Goal: Task Accomplishment & Management: Manage account settings

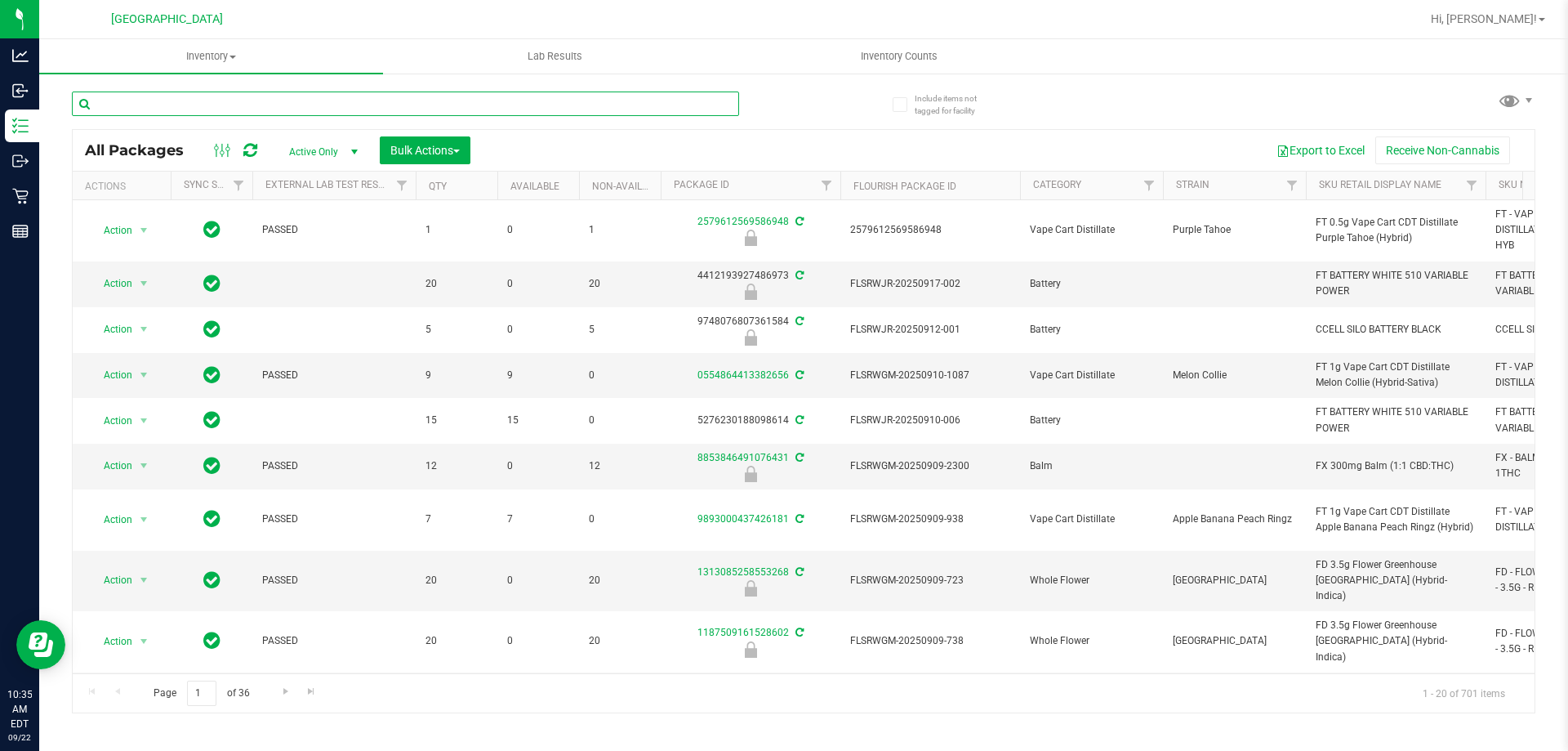
click at [516, 111] on input "text" at bounding box center [405, 104] width 667 height 24
paste input "FT 1g Vape Cart Distillate Jack (Hybrid-Sativa)"
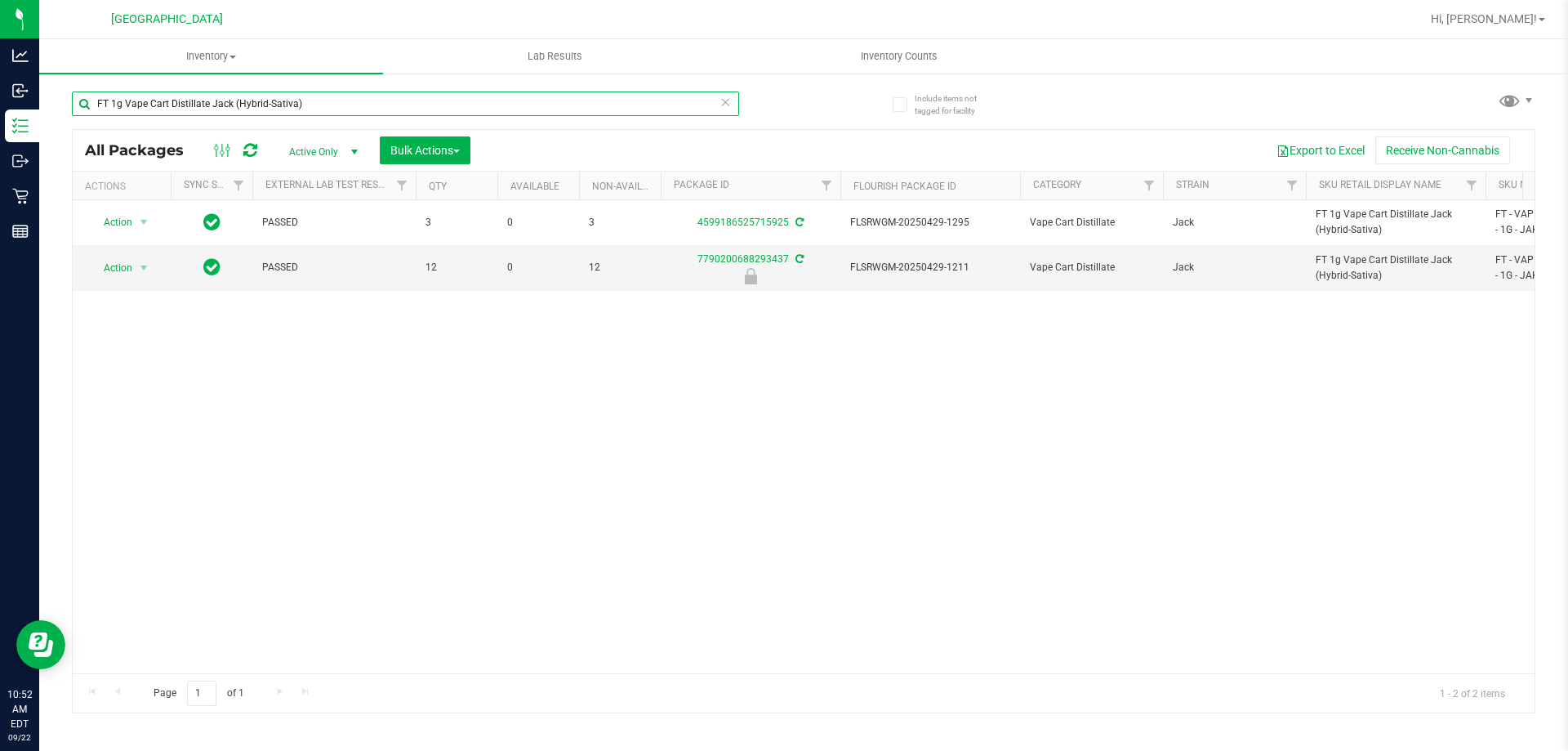
click at [435, 102] on input "FT 1g Vape Cart Distillate Jack (Hybrid-Sativa)" at bounding box center [405, 104] width 667 height 24
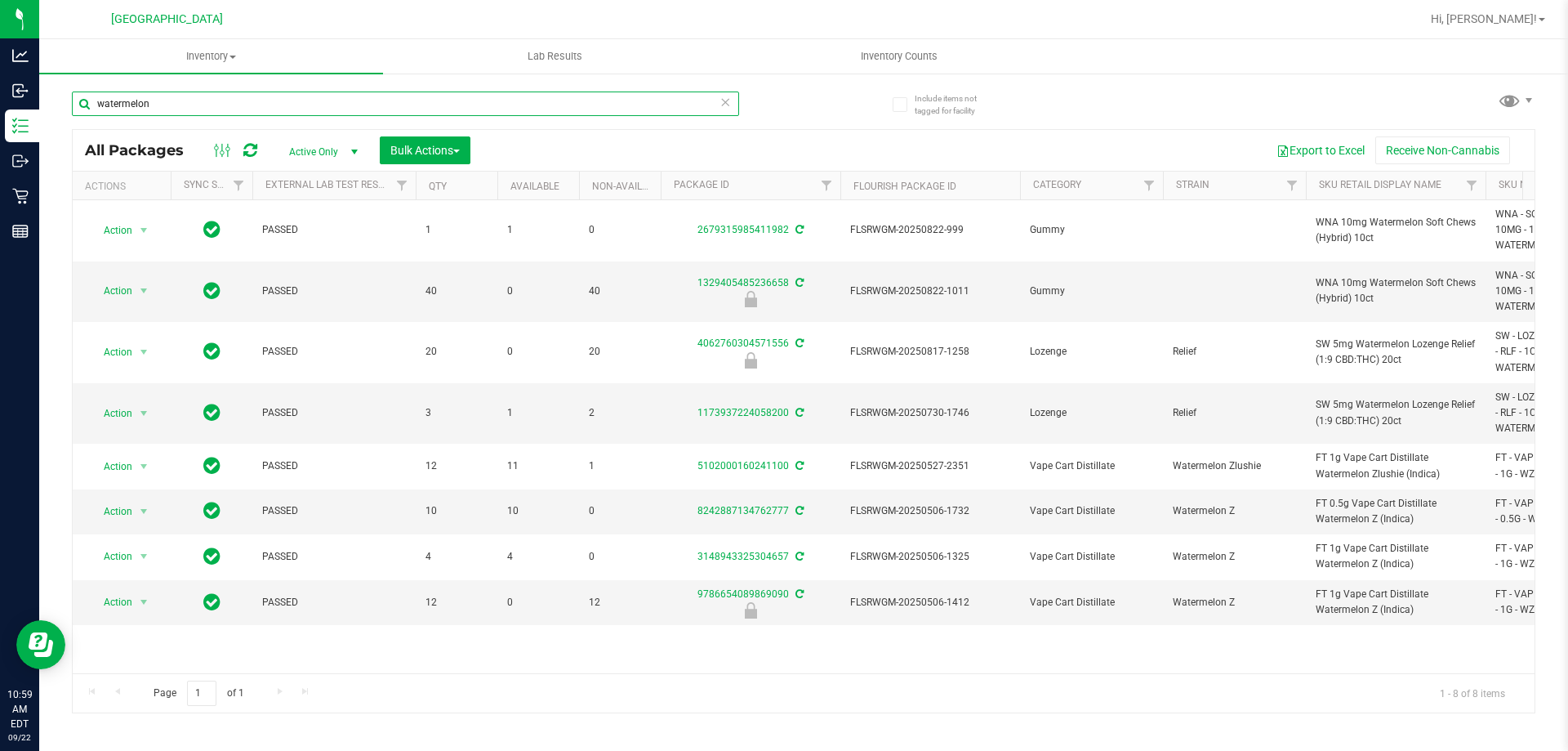
click at [423, 107] on input "watermelon" at bounding box center [405, 104] width 667 height 24
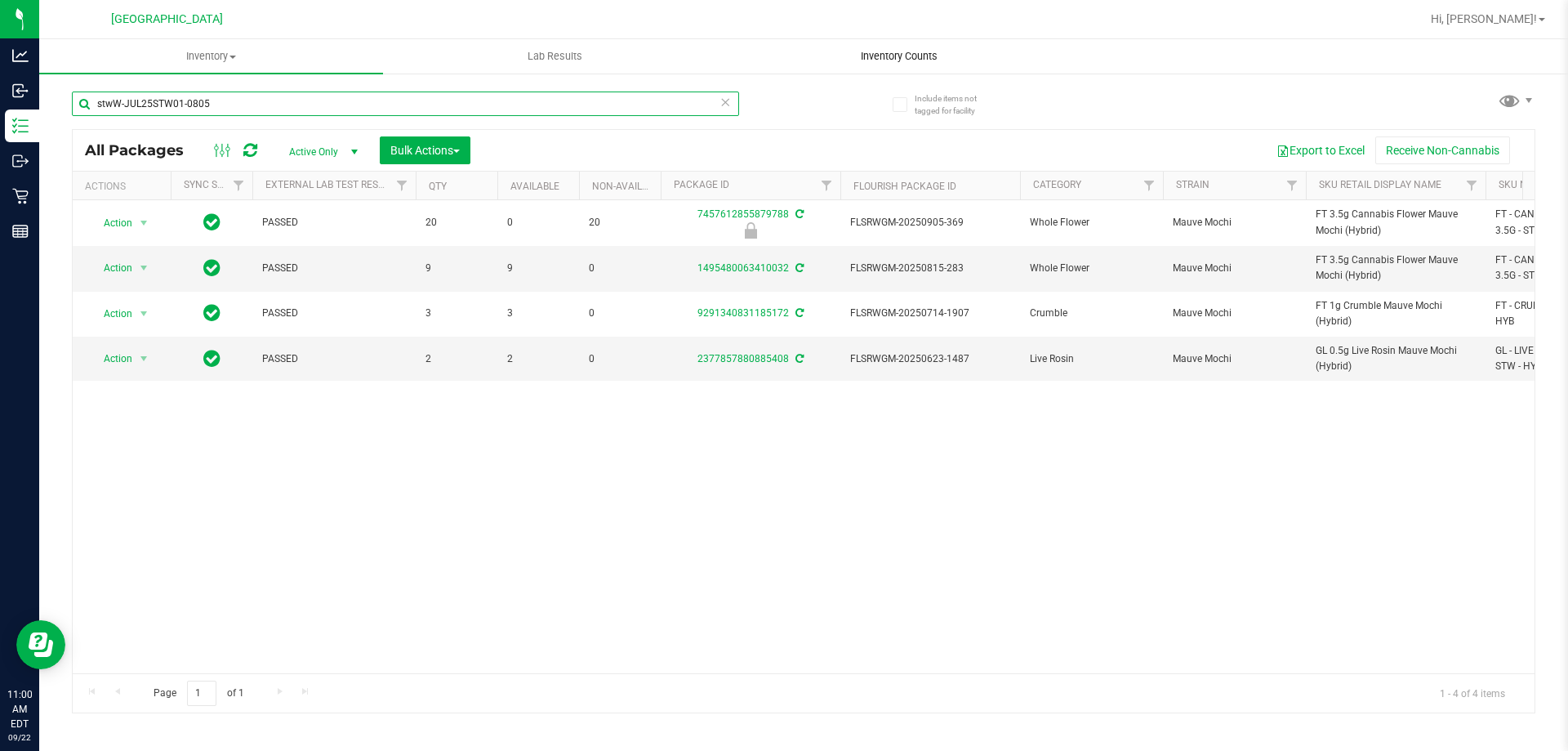
type input "stwW-JUL25STW01-0805"
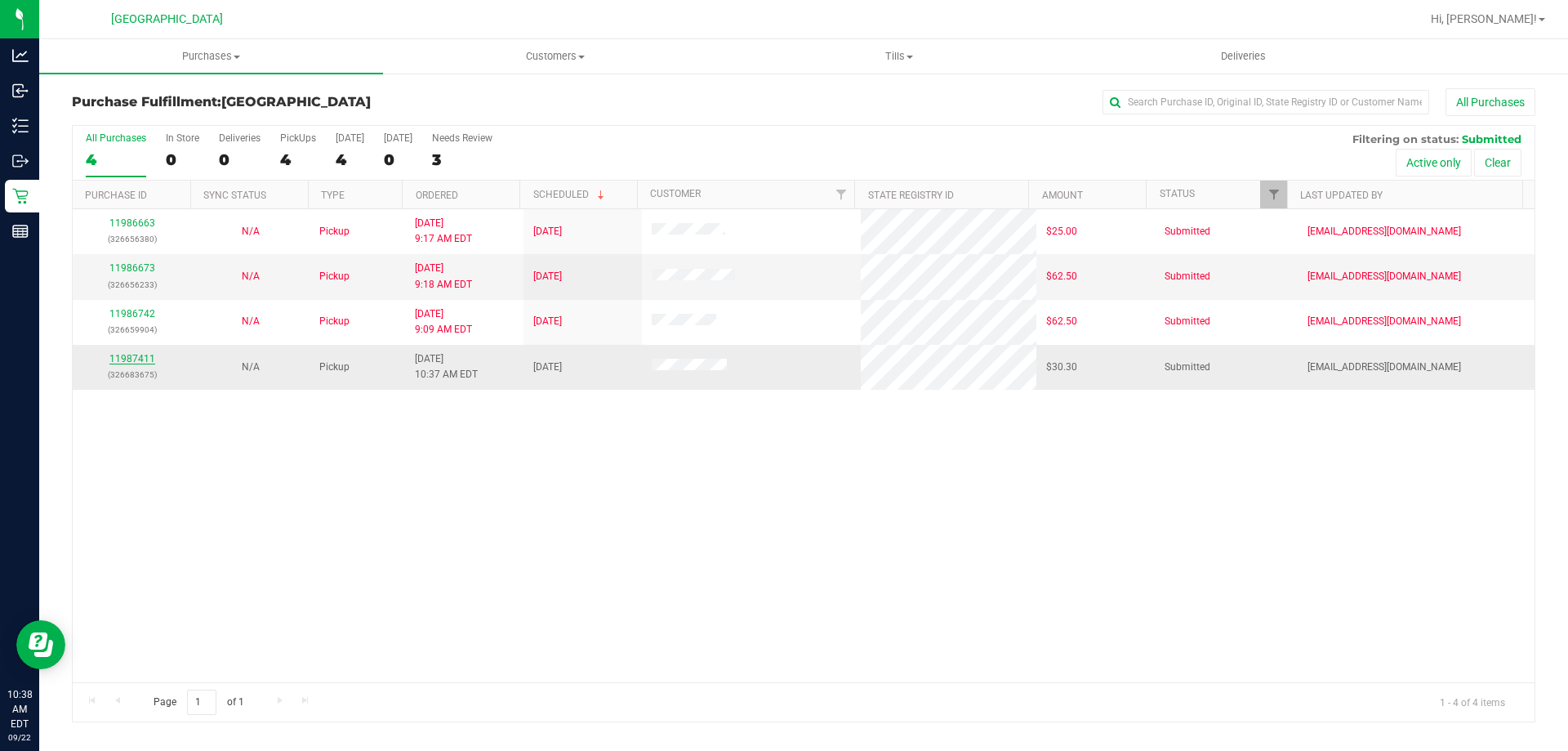
click at [126, 362] on link "11987411" at bounding box center [132, 358] width 46 height 12
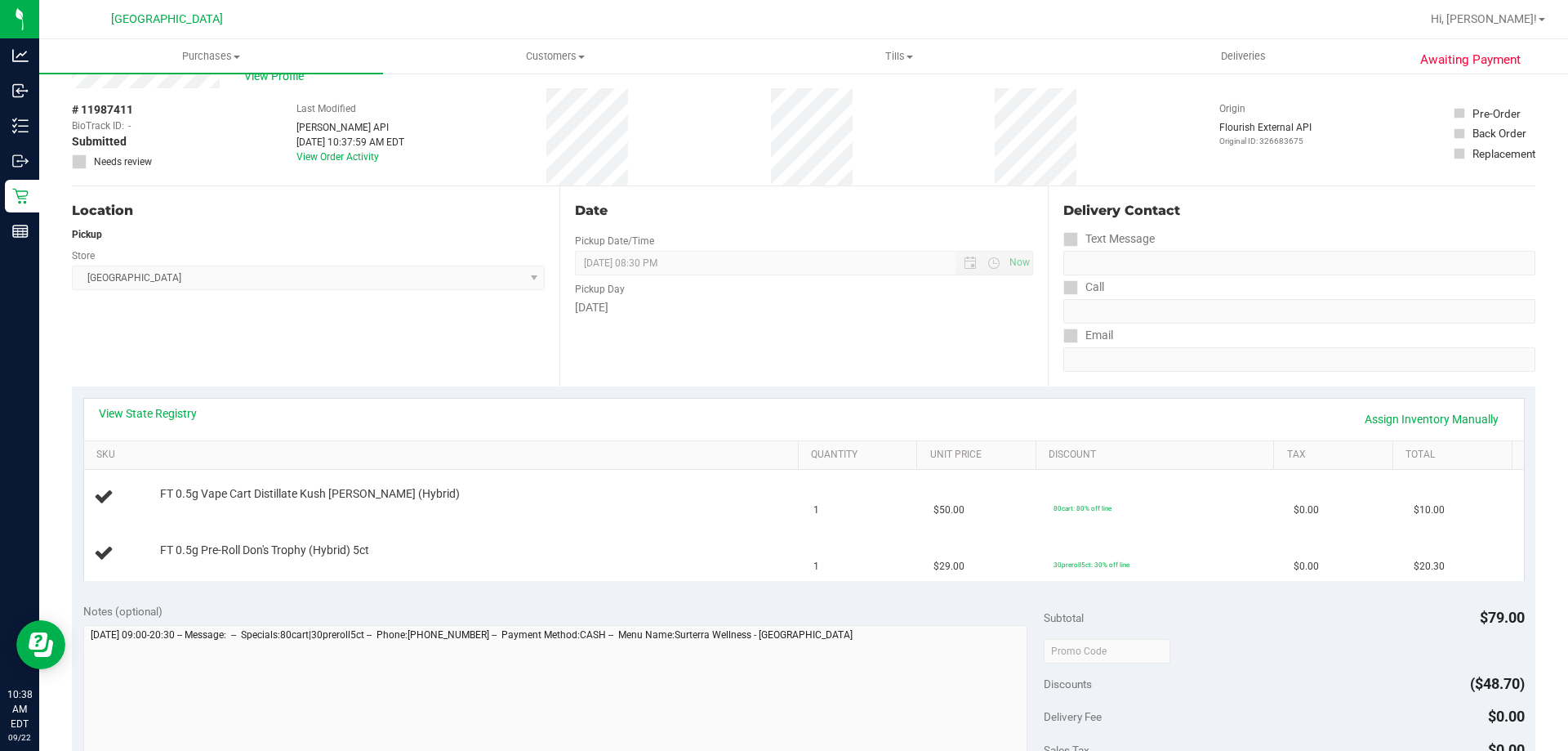
scroll to position [82, 0]
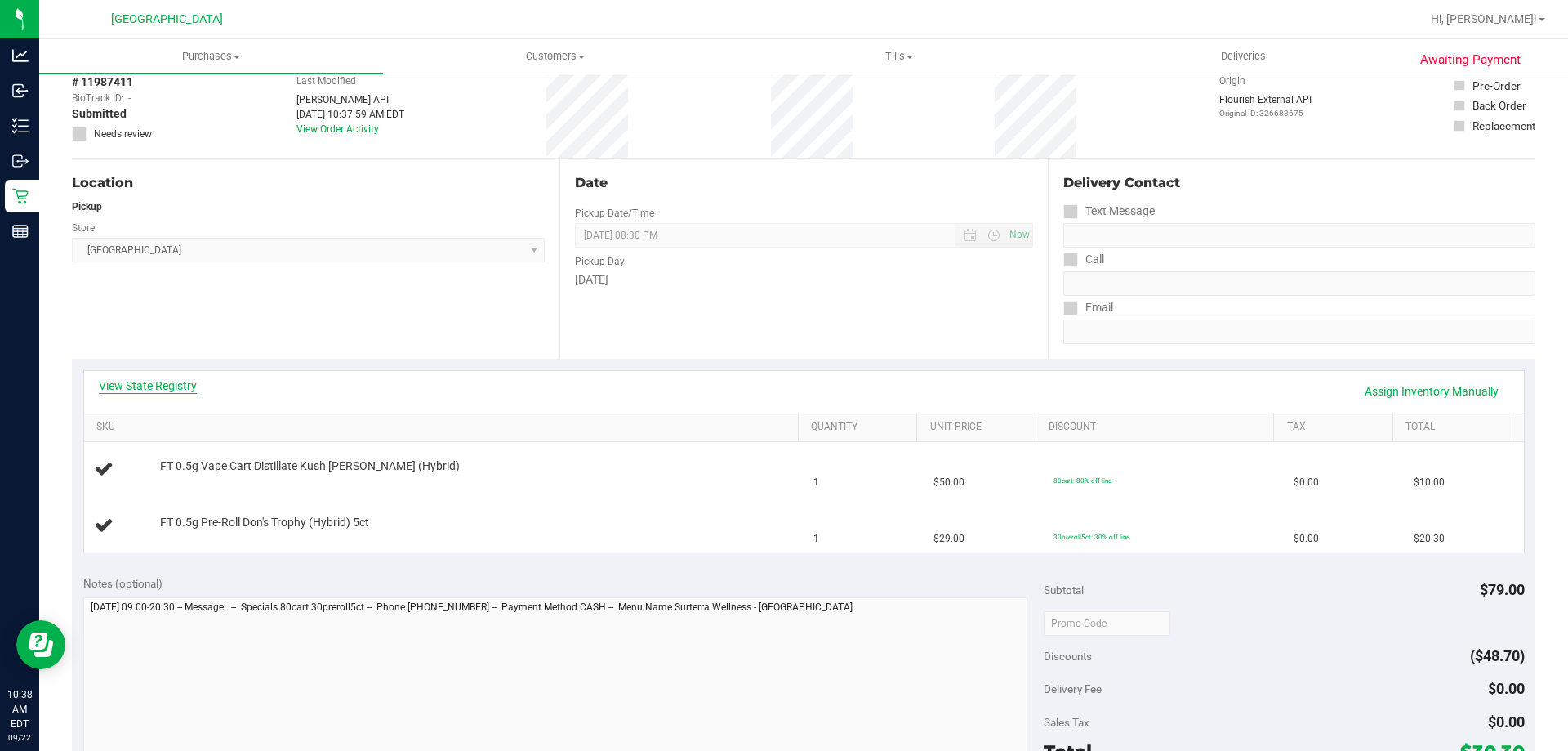
click at [184, 391] on link "View State Registry" at bounding box center [148, 385] width 98 height 16
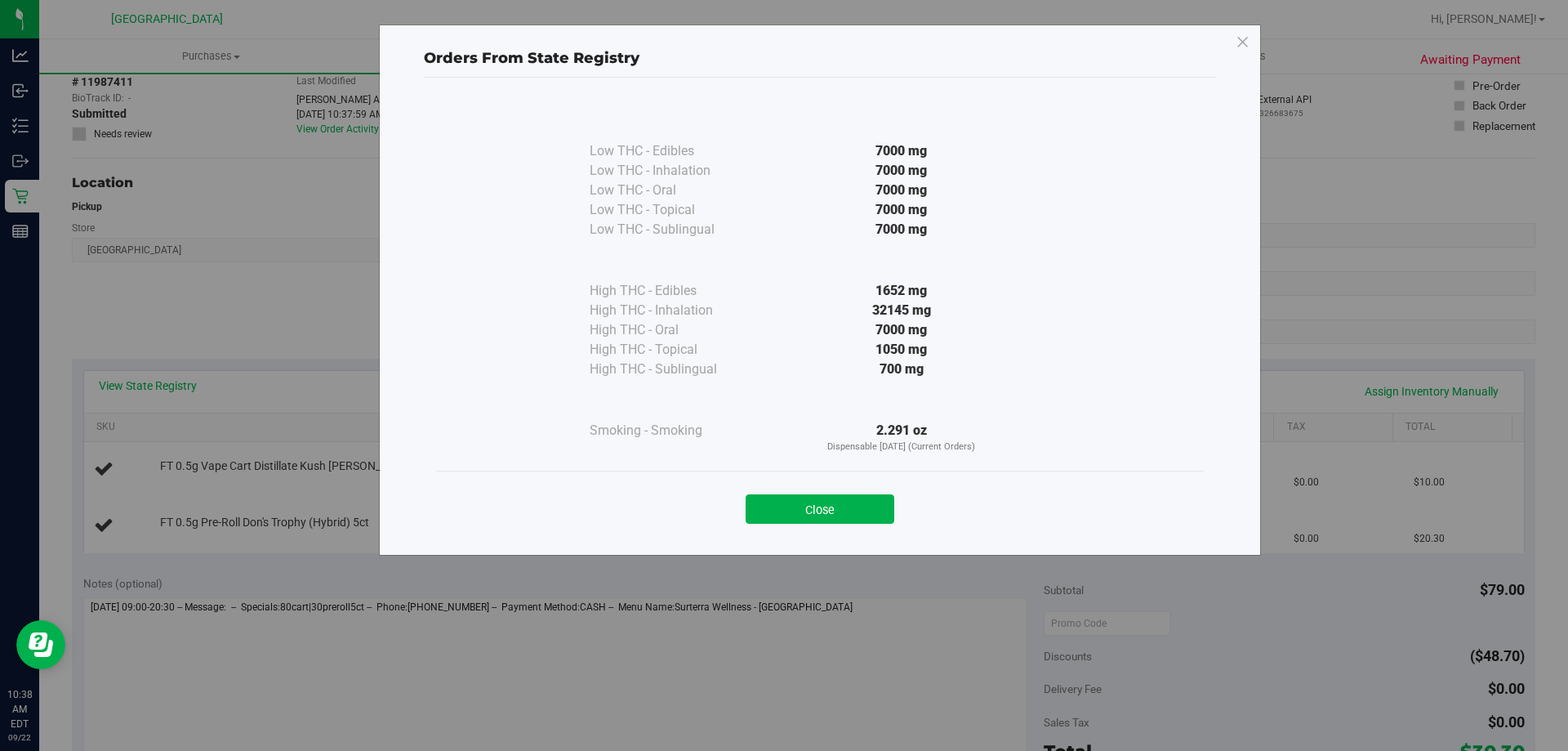
click at [822, 493] on div "Close" at bounding box center [819, 503] width 743 height 41
click at [849, 498] on button "Close" at bounding box center [819, 509] width 149 height 30
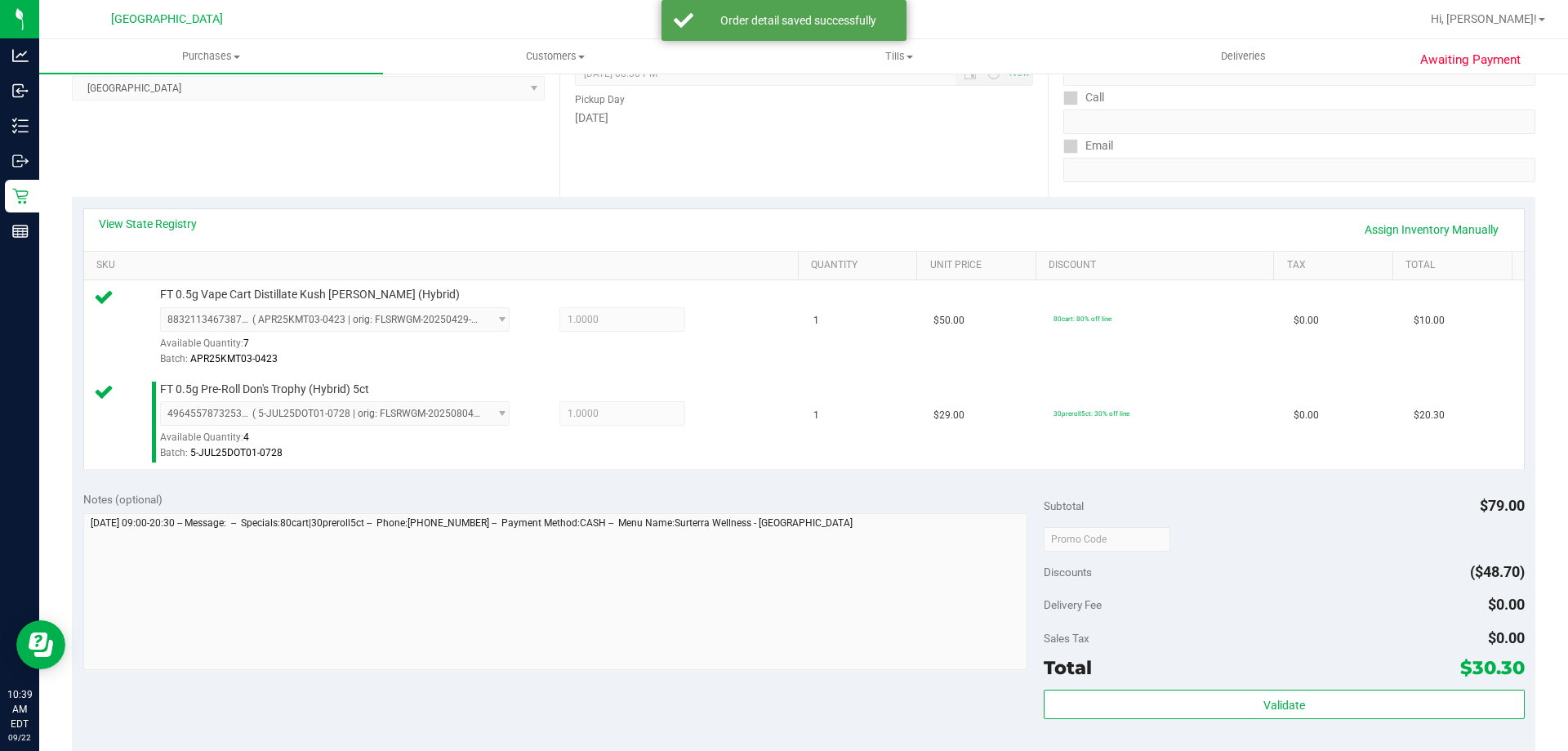
scroll to position [572, 0]
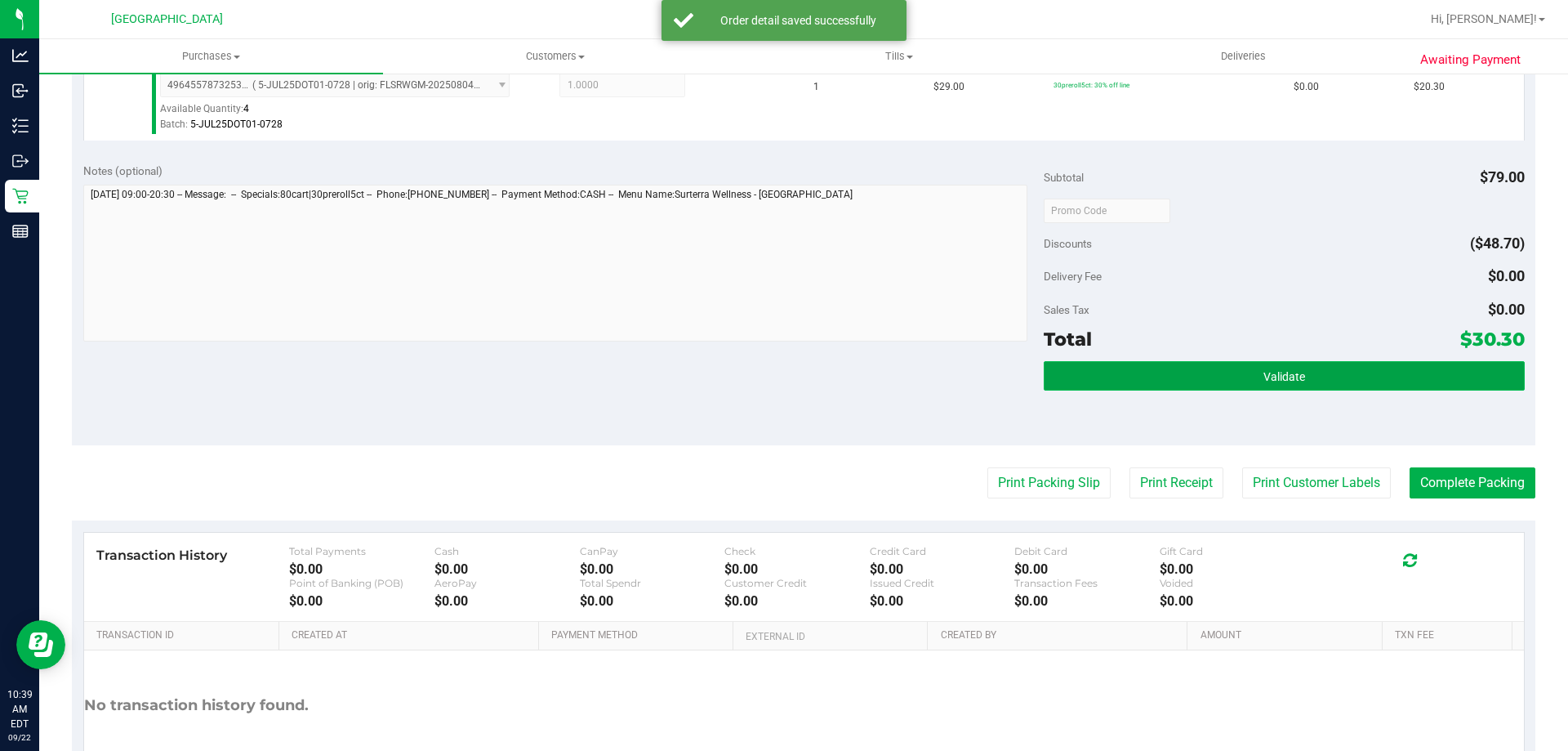
click at [1068, 376] on button "Validate" at bounding box center [1283, 376] width 480 height 30
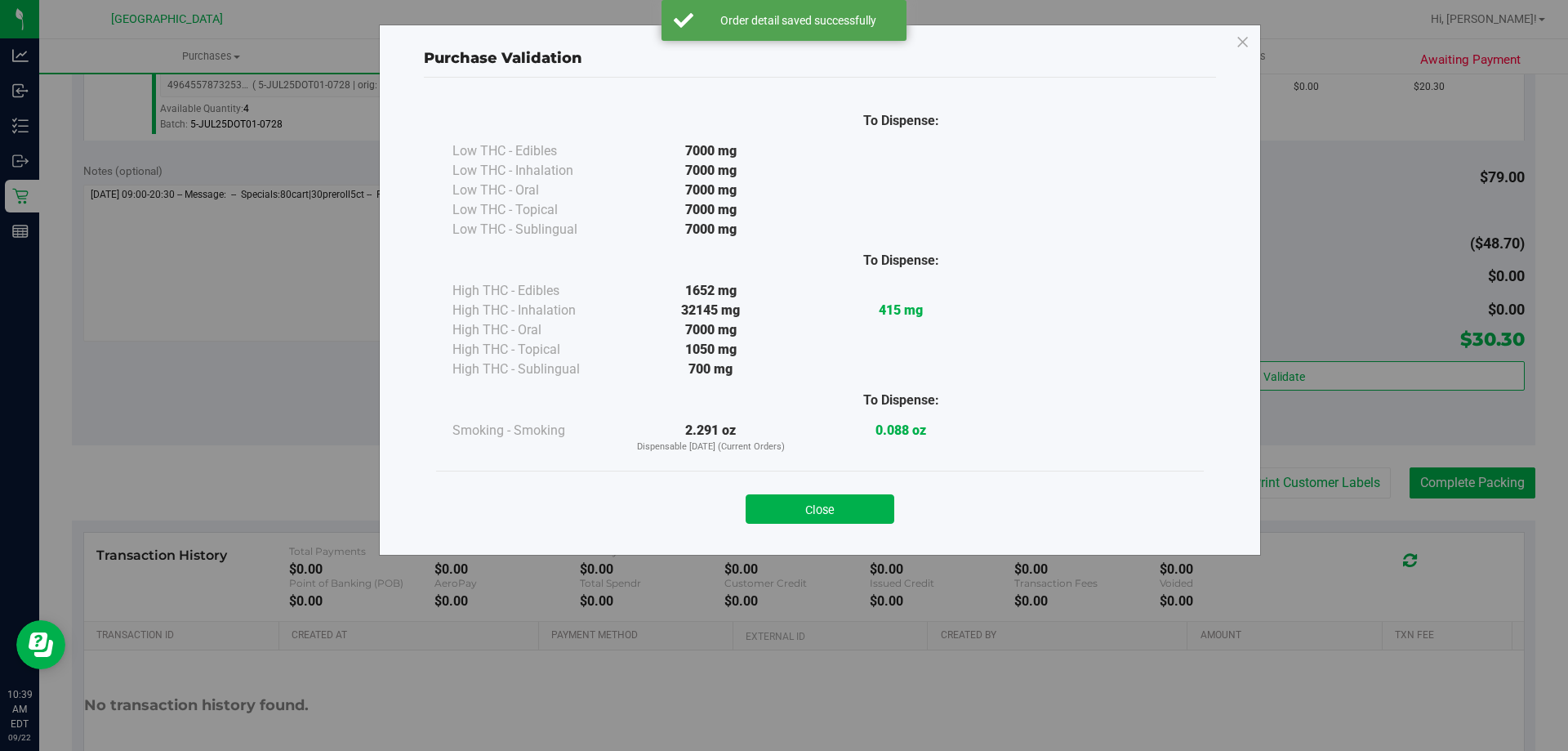
drag, startPoint x: 816, startPoint y: 515, endPoint x: 939, endPoint y: 514, distance: 123.0
click at [816, 514] on button "Close" at bounding box center [819, 509] width 149 height 30
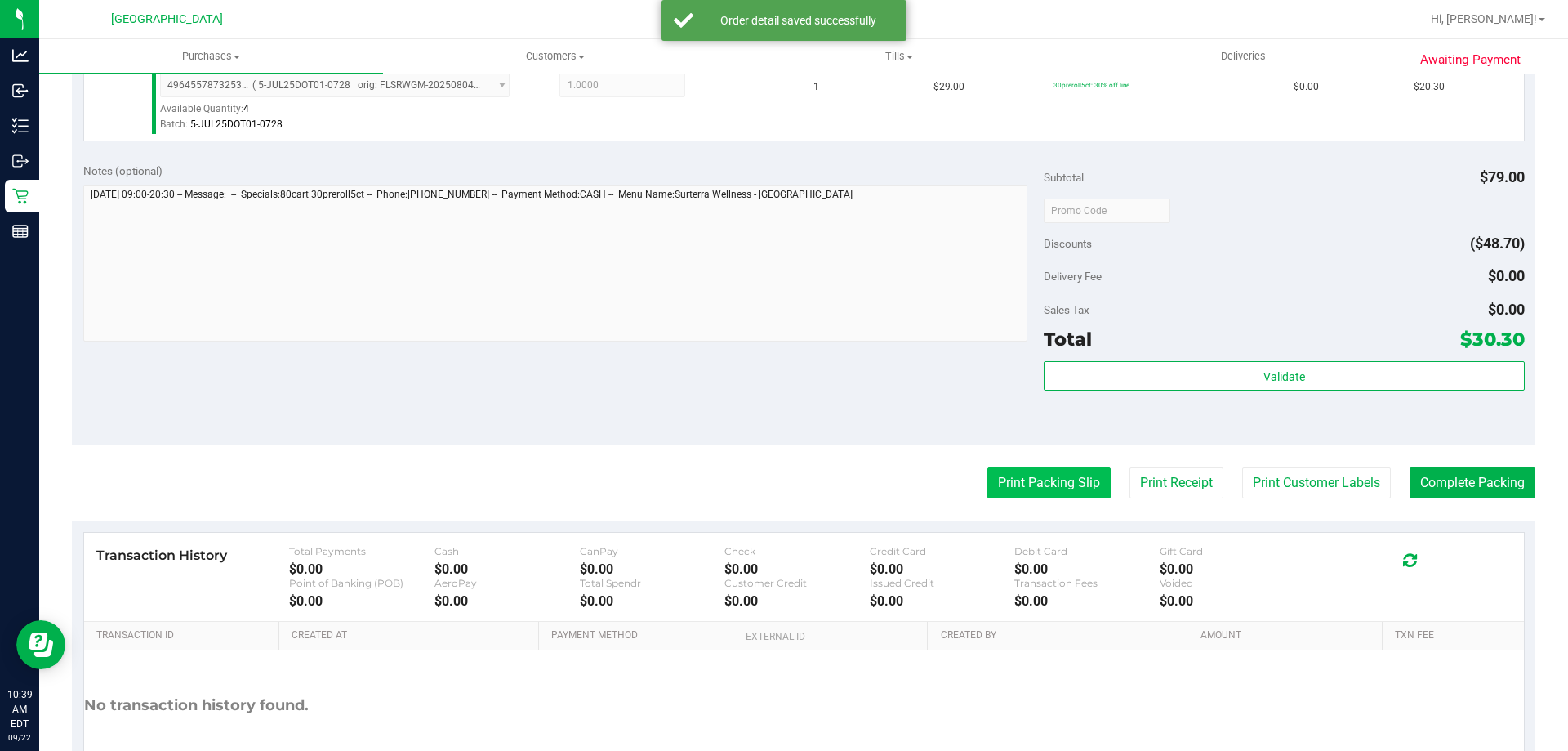
click at [1017, 475] on button "Print Packing Slip" at bounding box center [1049, 483] width 123 height 31
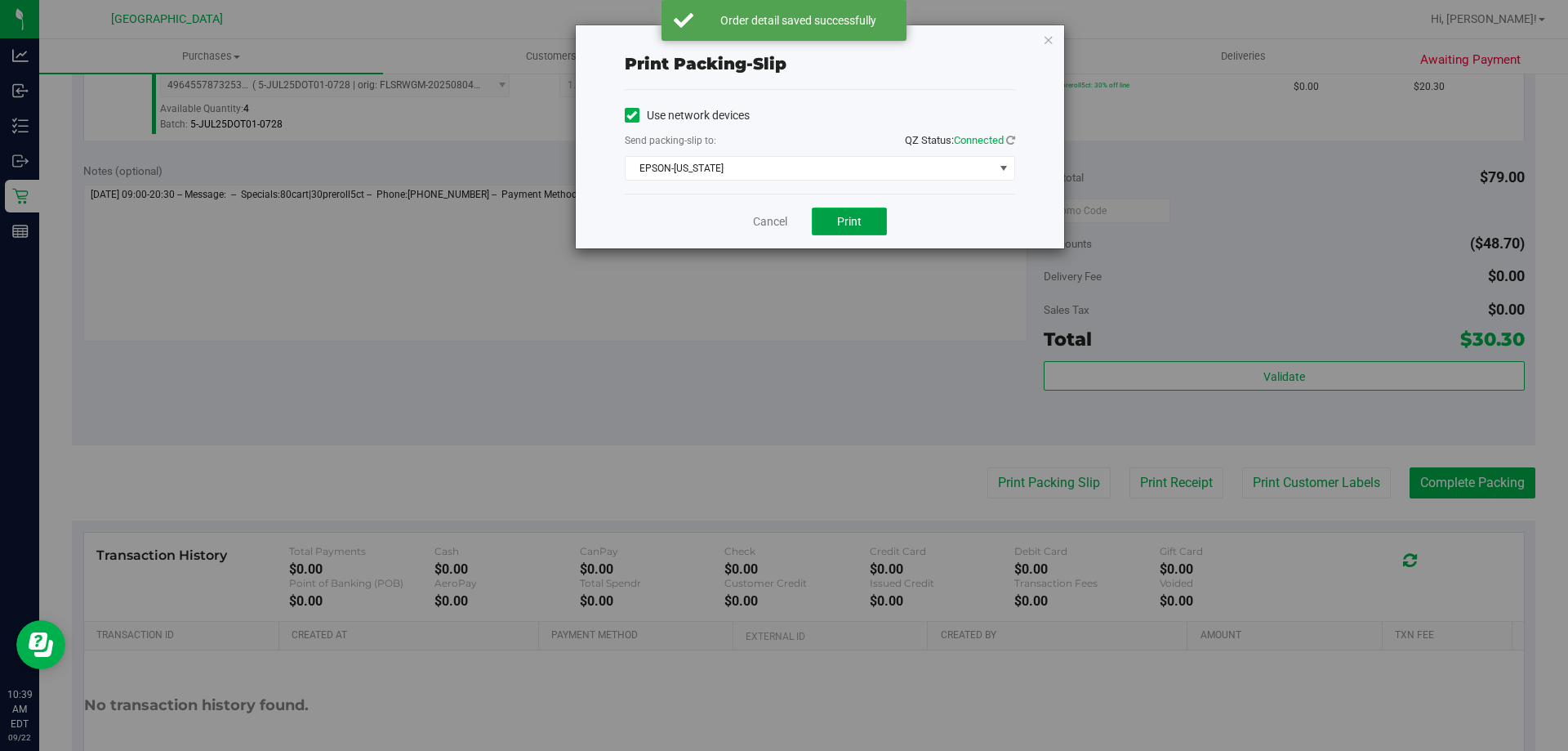
click at [872, 223] on button "Print" at bounding box center [849, 221] width 75 height 28
click at [779, 214] on link "Cancel" at bounding box center [770, 222] width 34 height 17
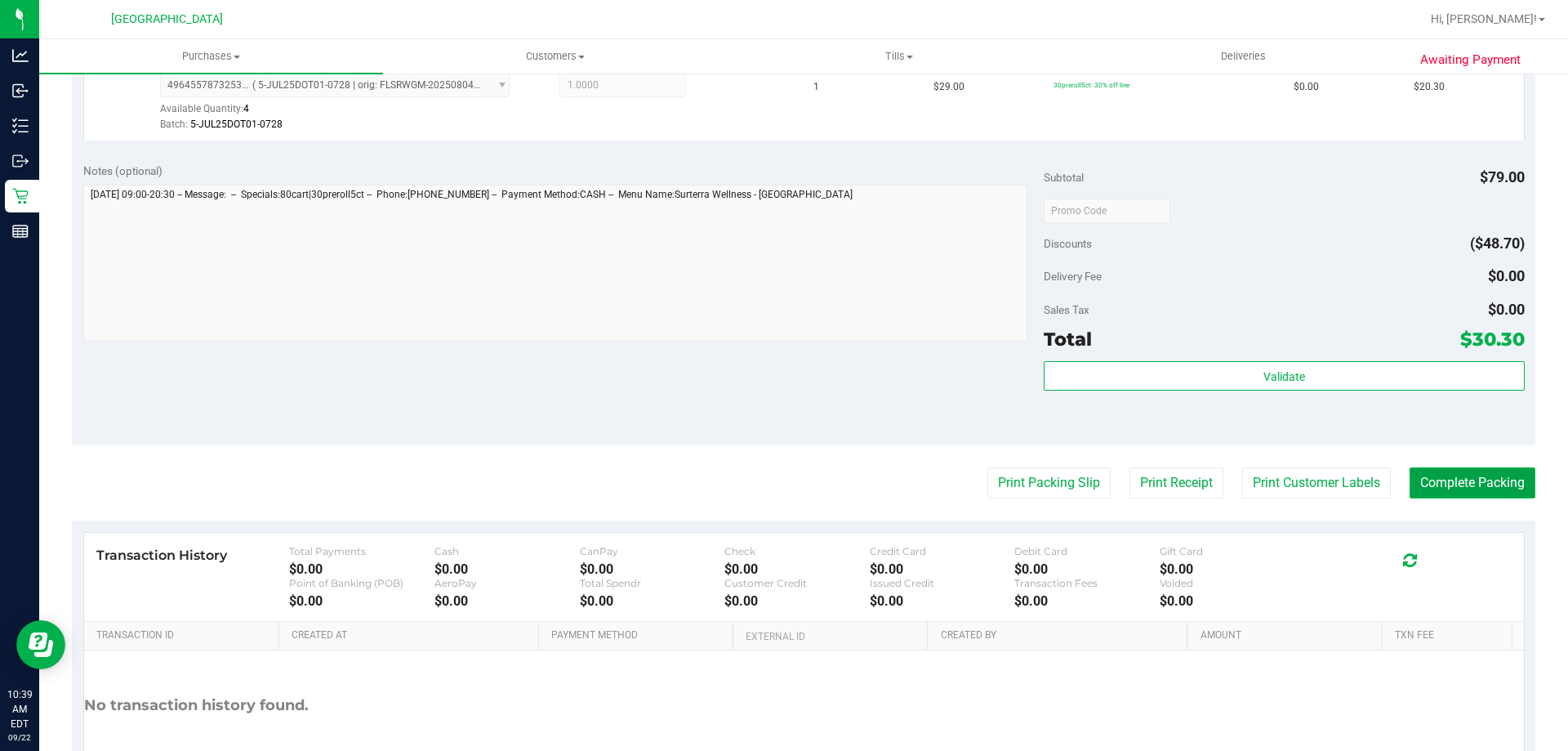
click at [1463, 474] on button "Complete Packing" at bounding box center [1473, 483] width 126 height 31
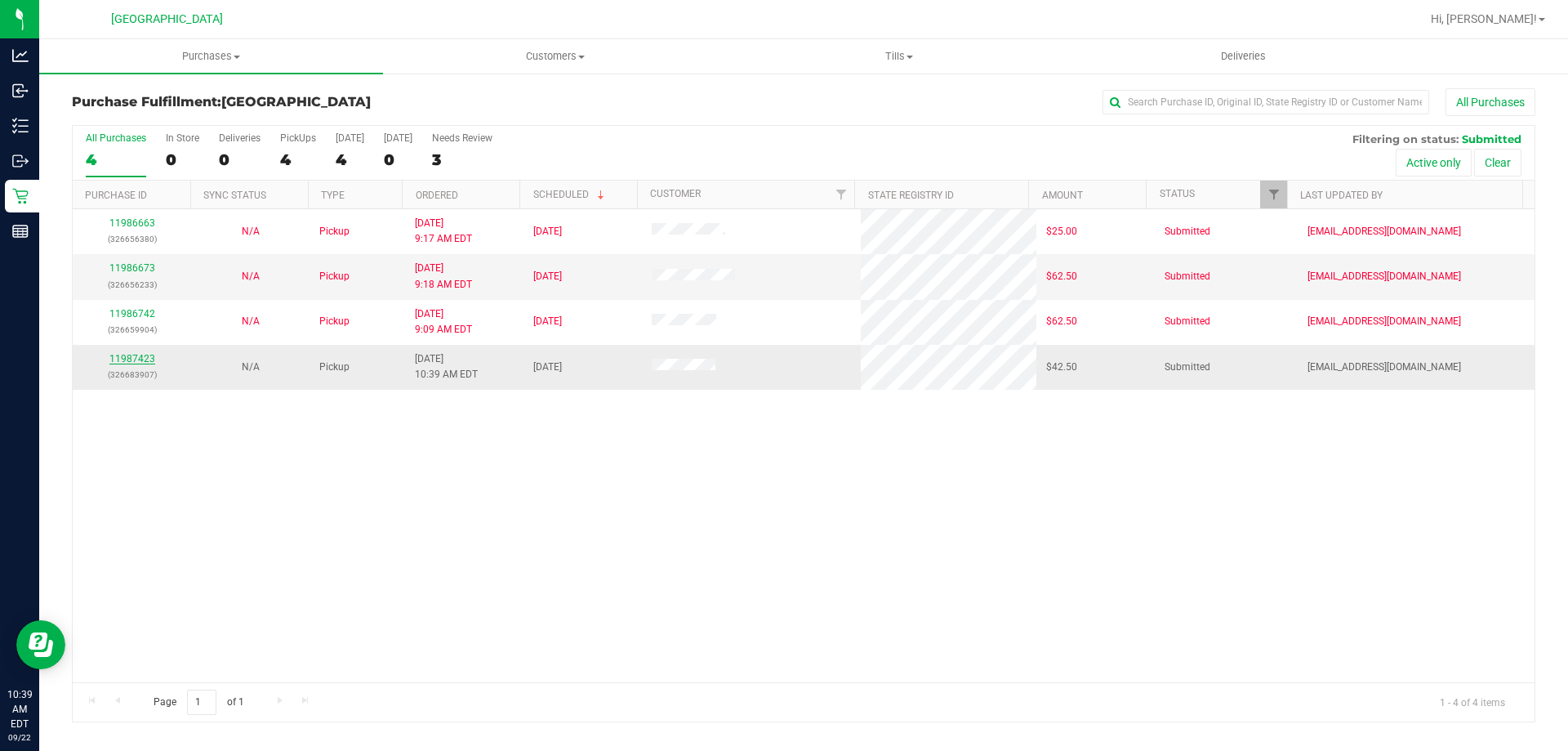
click at [137, 354] on link "11987423" at bounding box center [132, 358] width 46 height 12
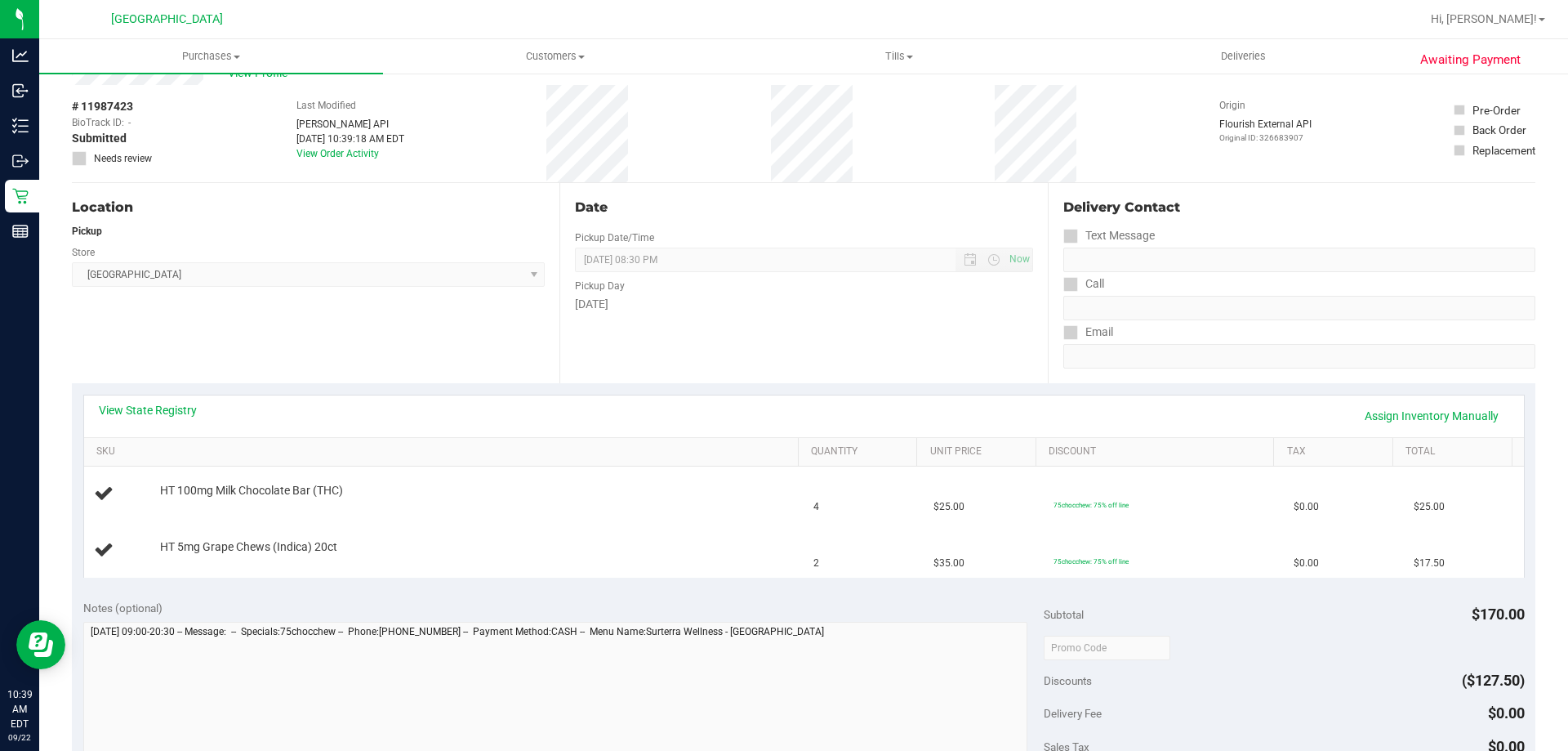
scroll to position [82, 0]
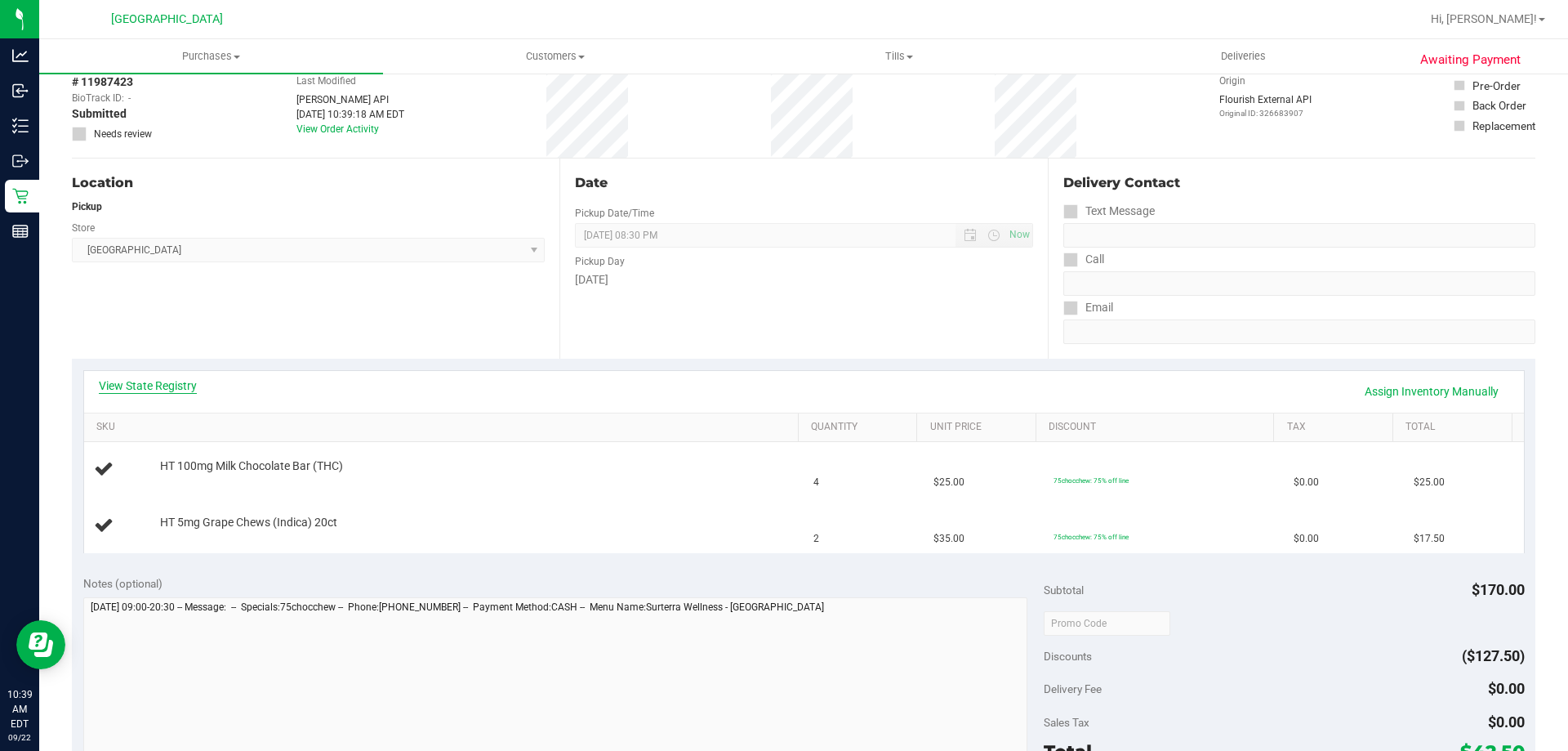
click at [170, 385] on link "View State Registry" at bounding box center [148, 385] width 98 height 16
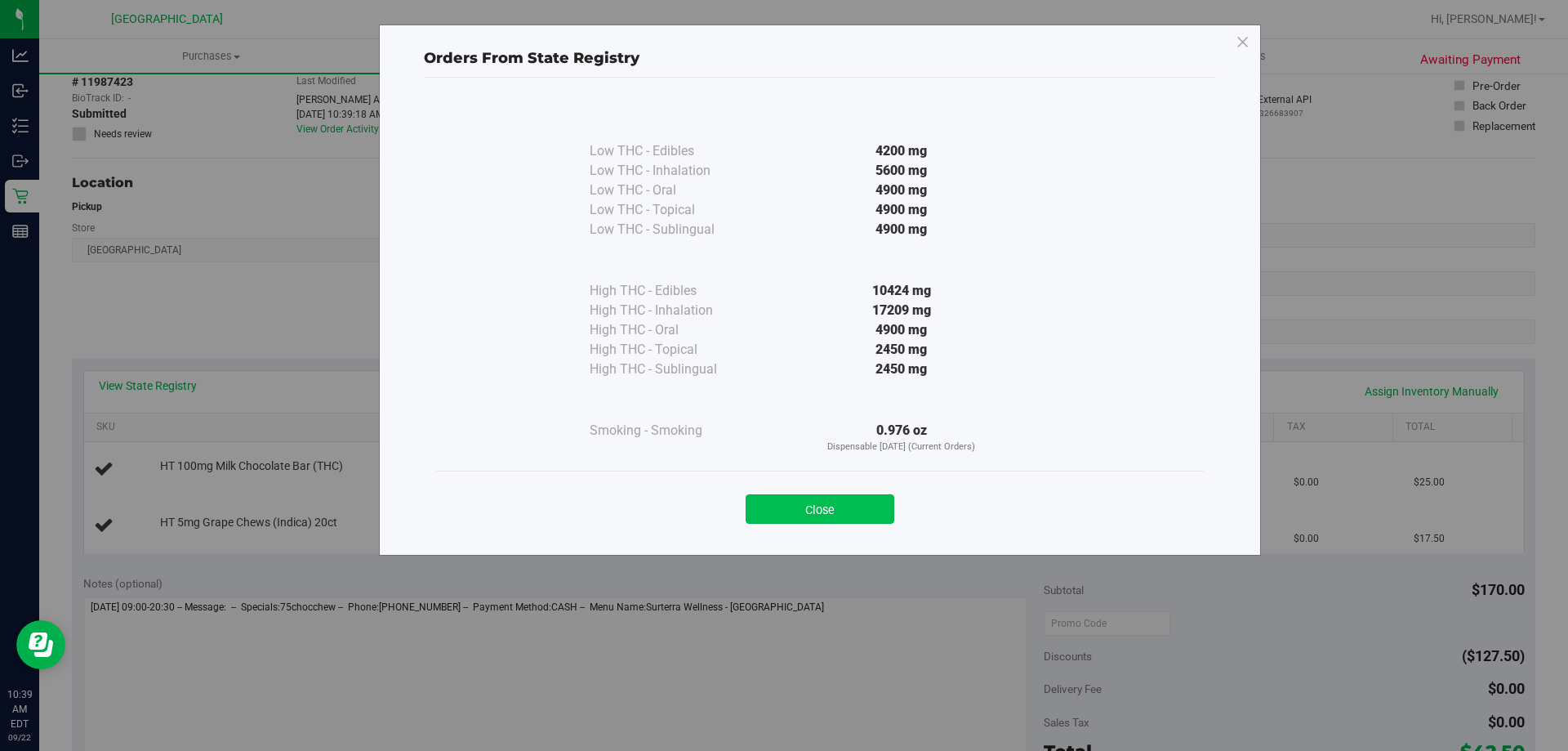
click at [799, 504] on button "Close" at bounding box center [819, 509] width 149 height 30
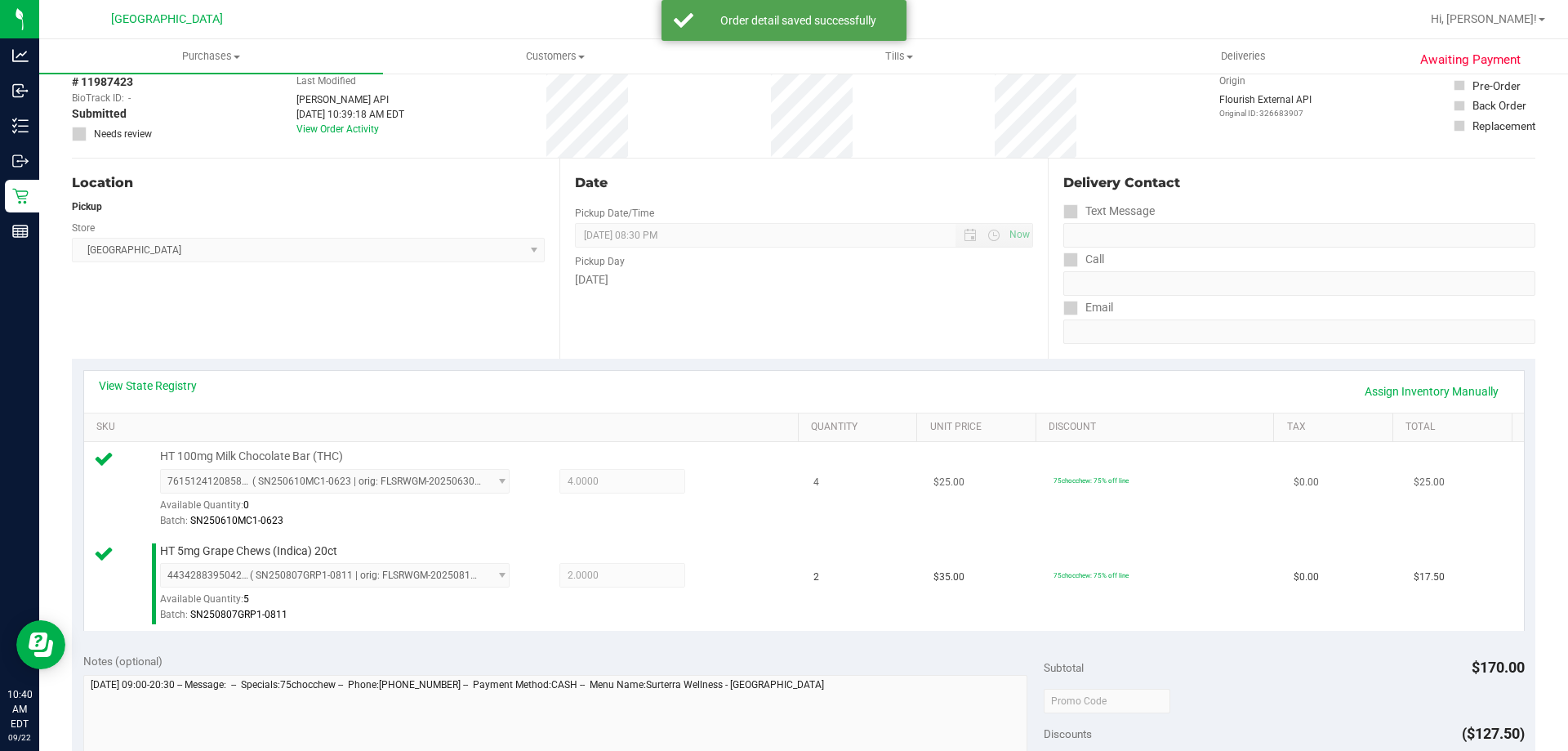
scroll to position [490, 0]
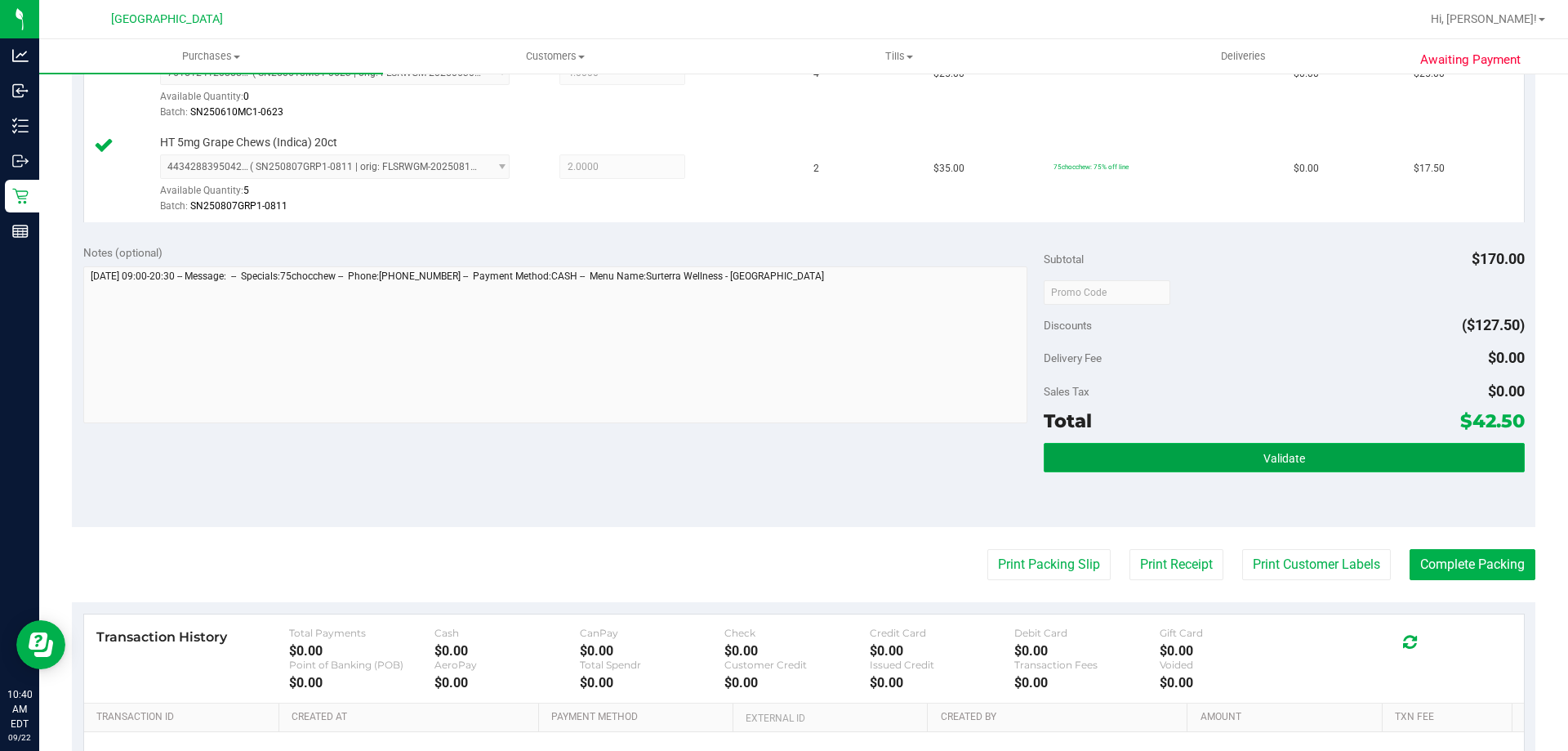
click at [1130, 455] on button "Validate" at bounding box center [1283, 457] width 480 height 30
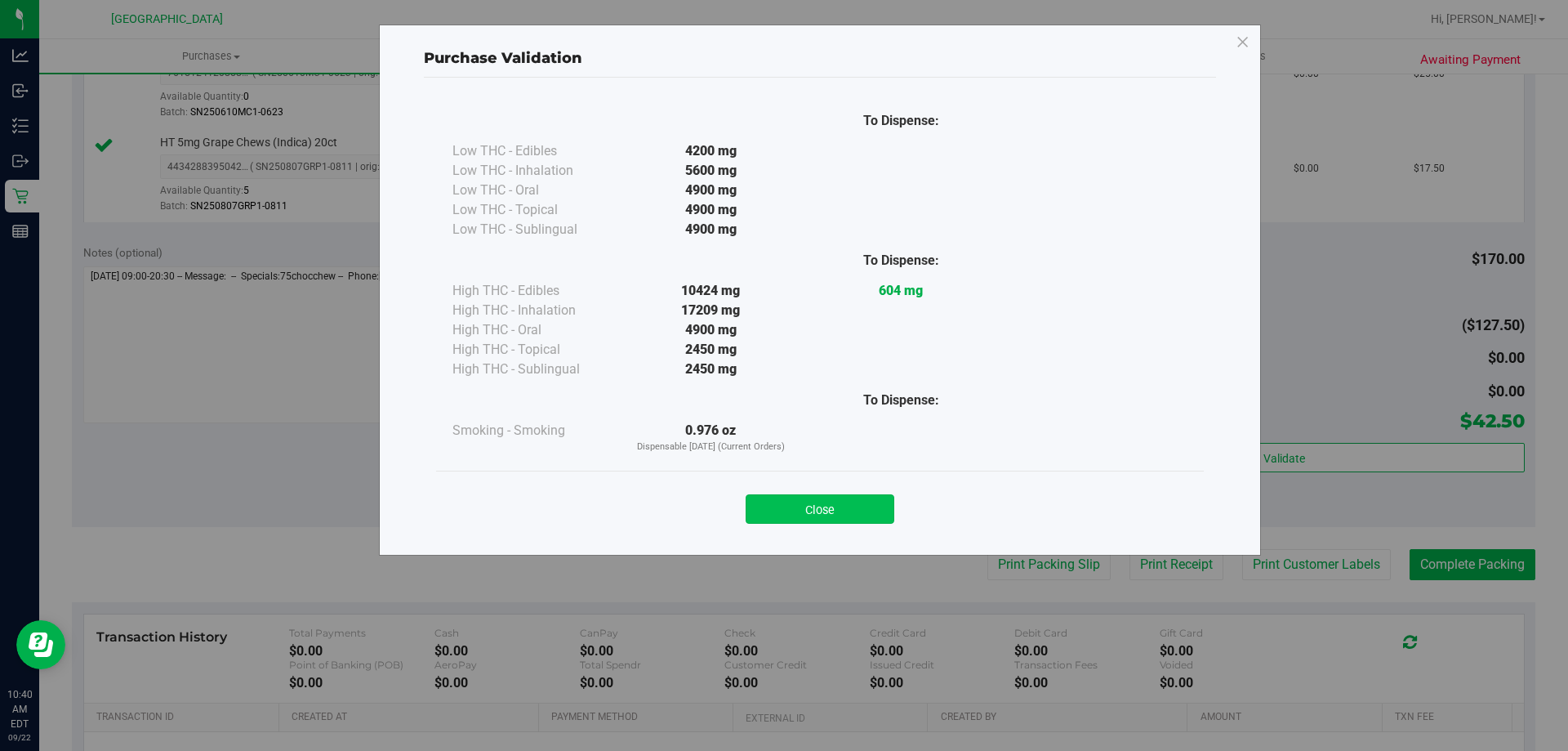
click at [848, 506] on button "Close" at bounding box center [819, 509] width 149 height 30
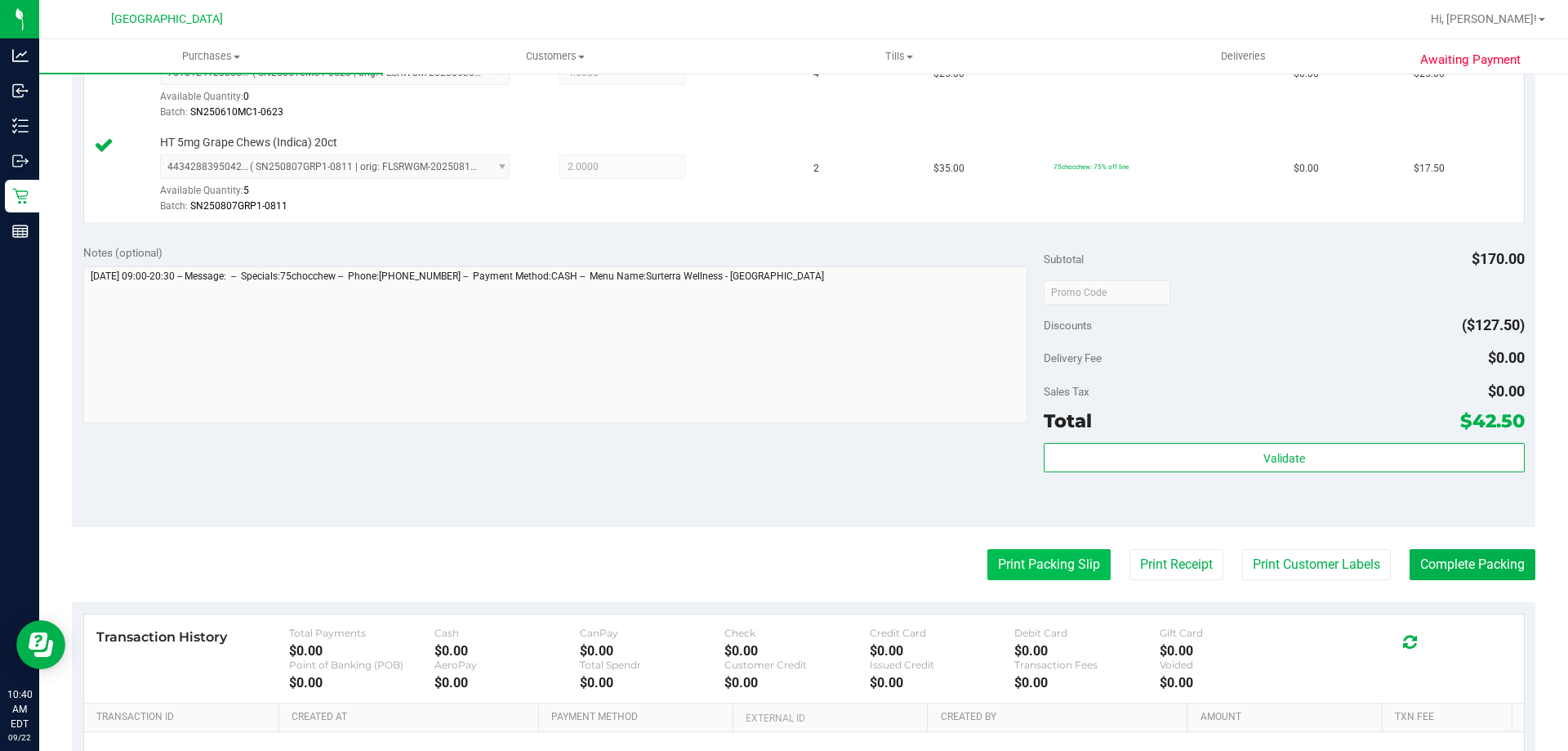
click at [1011, 556] on button "Print Packing Slip" at bounding box center [1049, 565] width 123 height 31
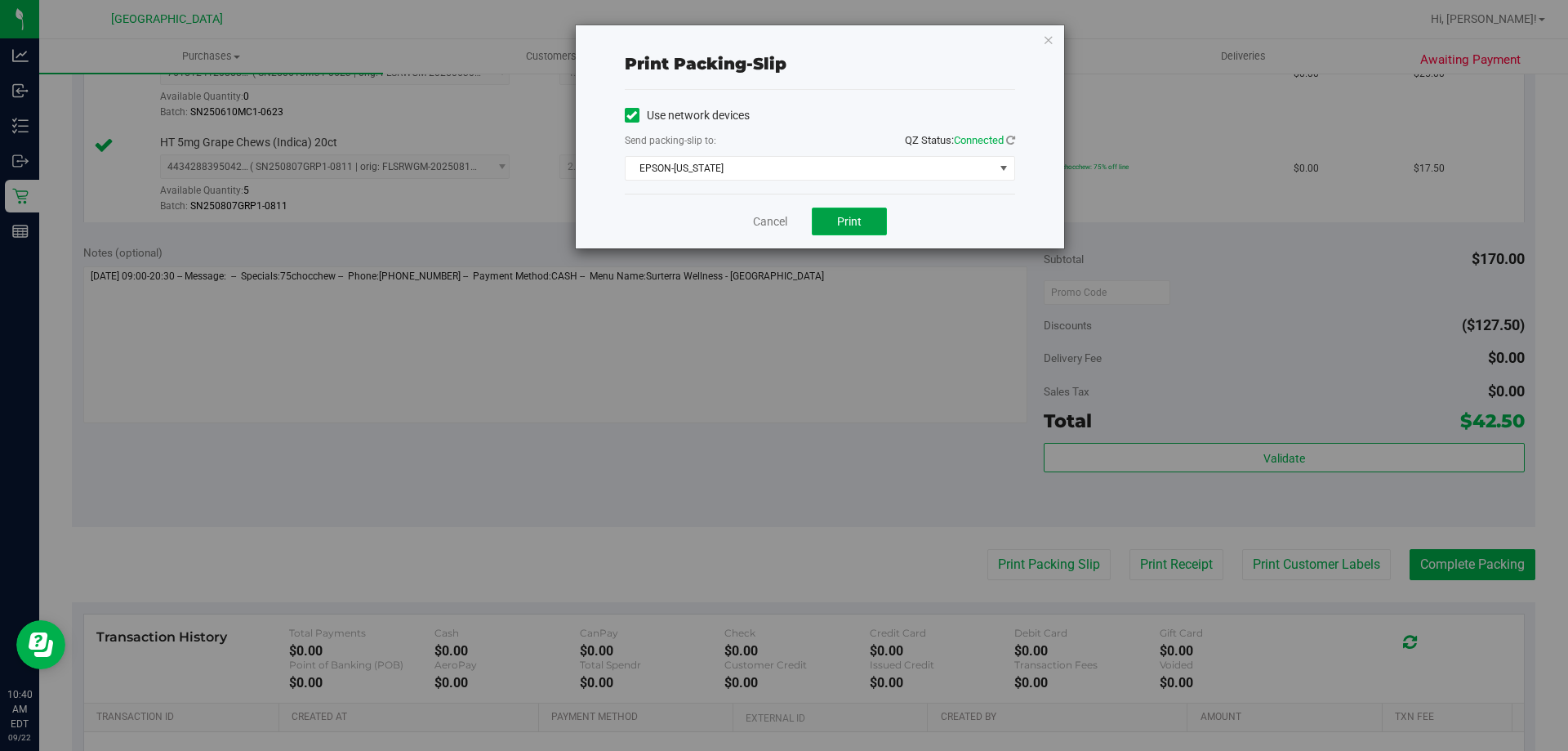
click at [839, 231] on button "Print" at bounding box center [849, 221] width 75 height 28
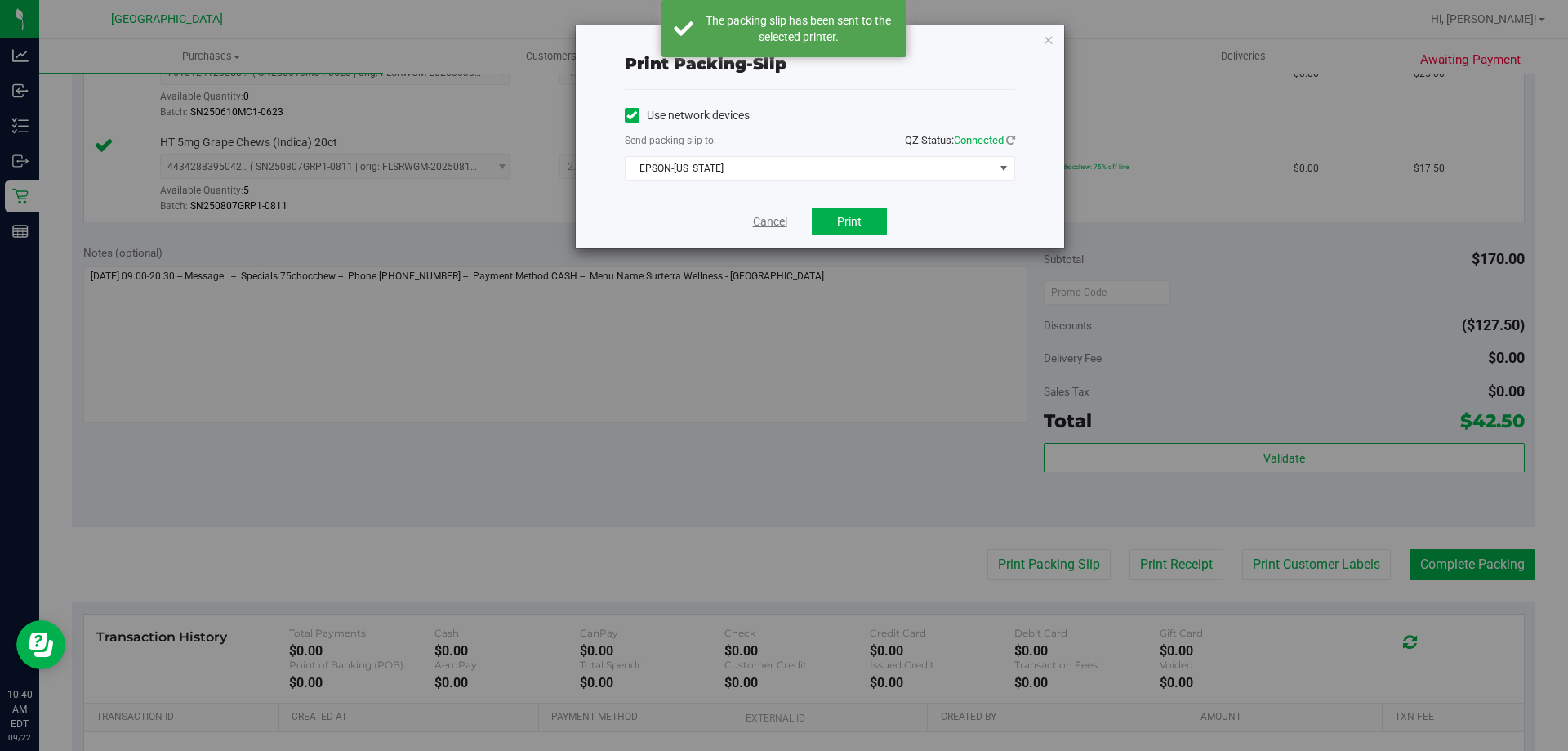
click at [762, 221] on link "Cancel" at bounding box center [770, 222] width 34 height 17
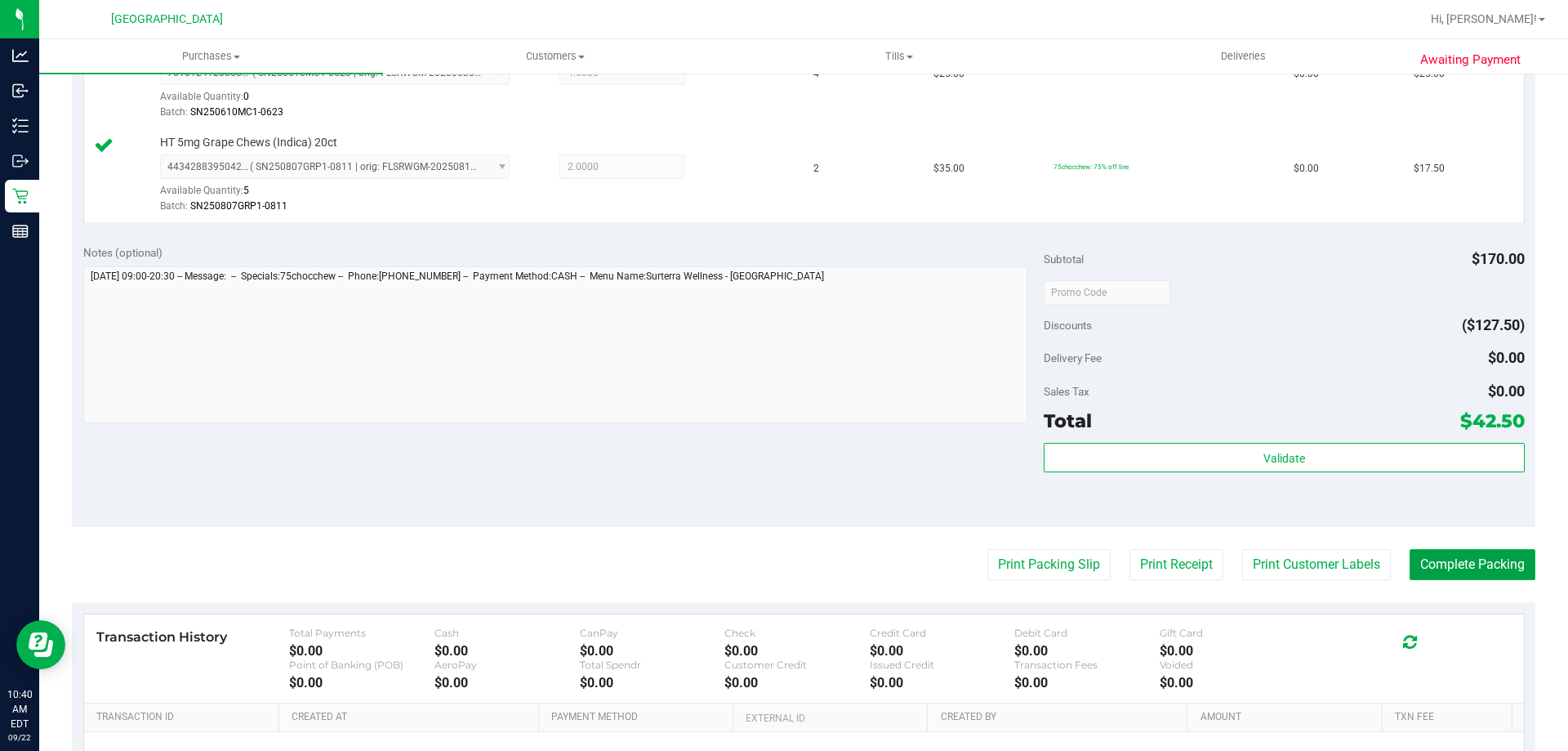
click at [1415, 571] on button "Complete Packing" at bounding box center [1473, 565] width 126 height 31
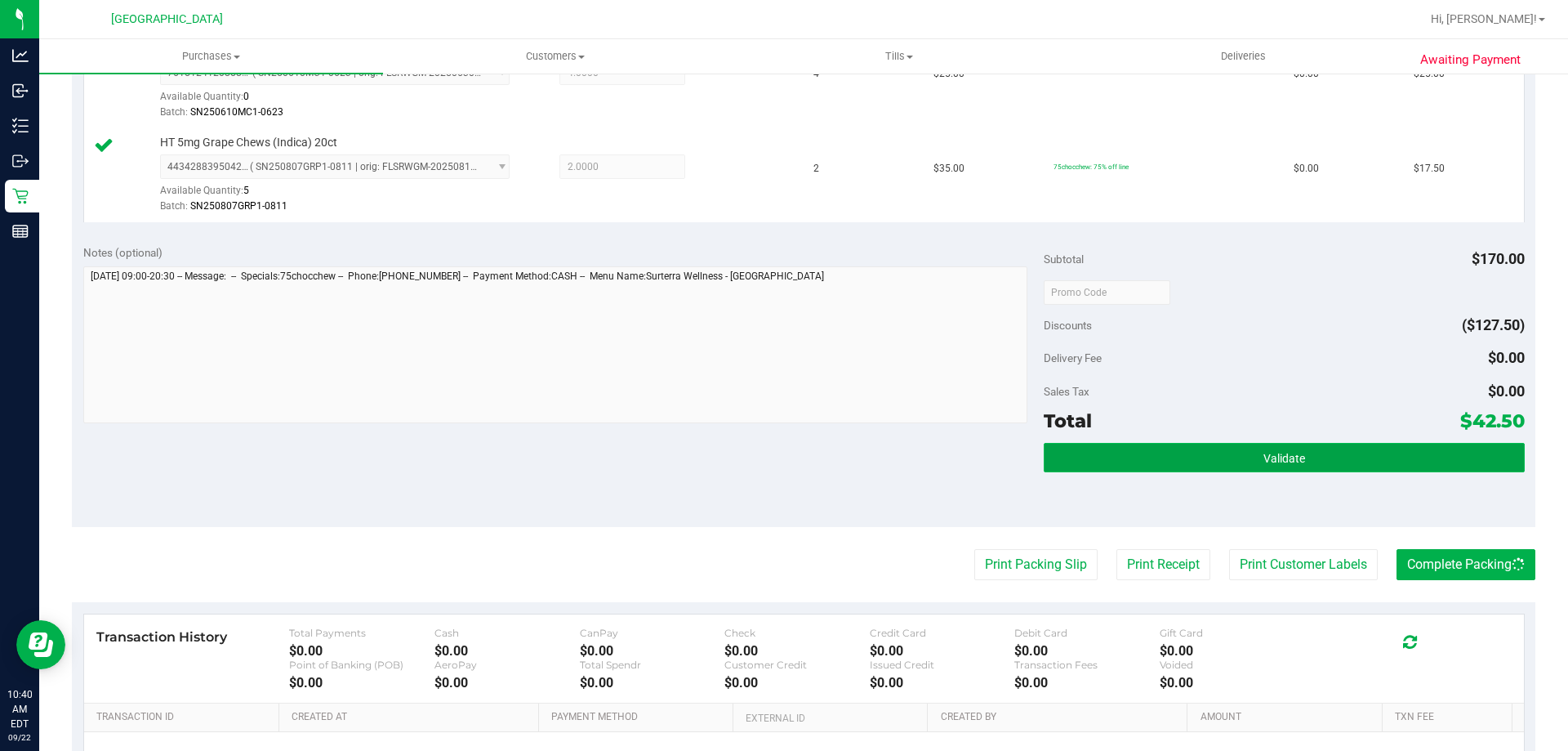
click at [1230, 446] on button "Validate" at bounding box center [1283, 457] width 480 height 30
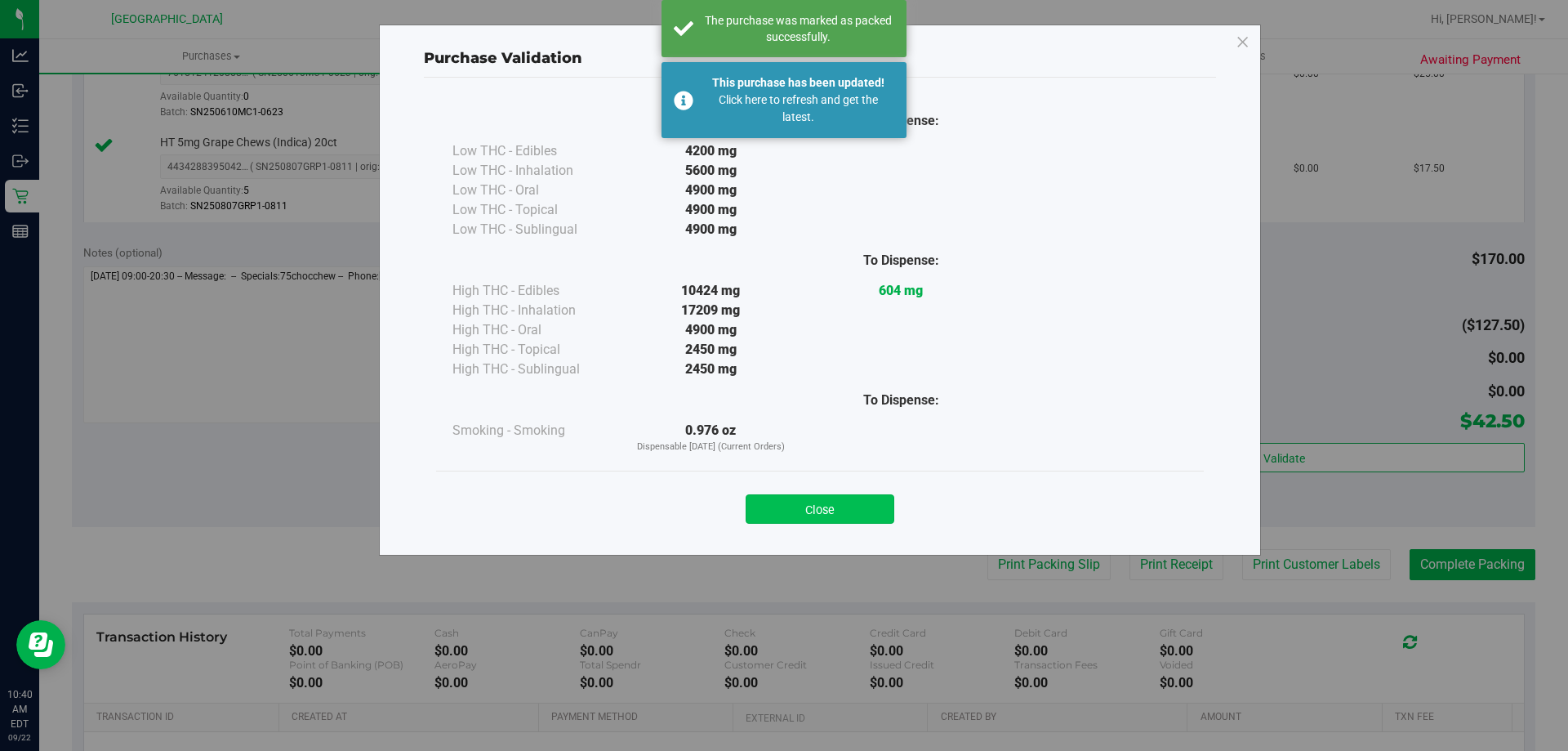
click at [831, 506] on button "Close" at bounding box center [819, 509] width 149 height 30
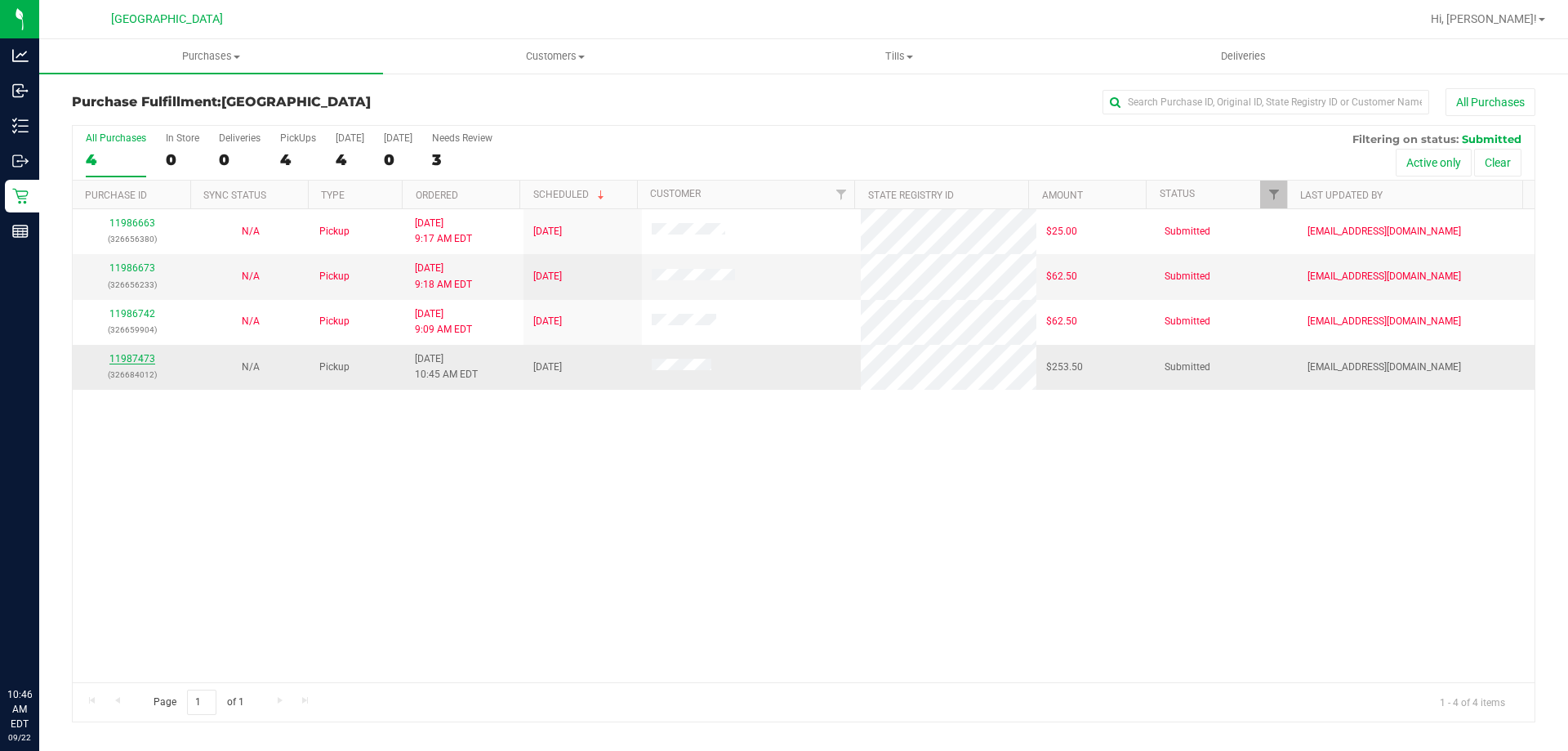
click at [136, 364] on link "11987473" at bounding box center [132, 358] width 46 height 12
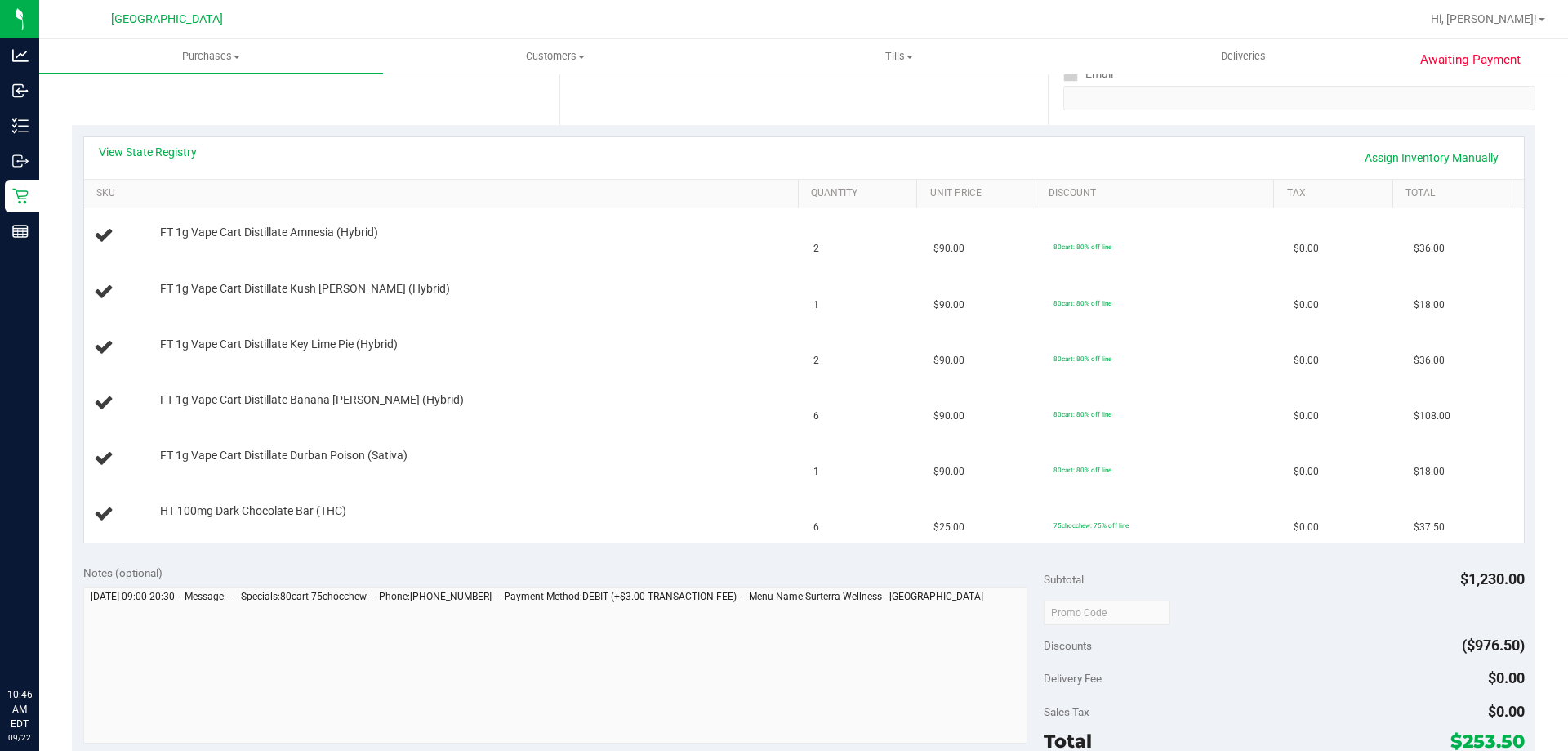
scroll to position [346, 0]
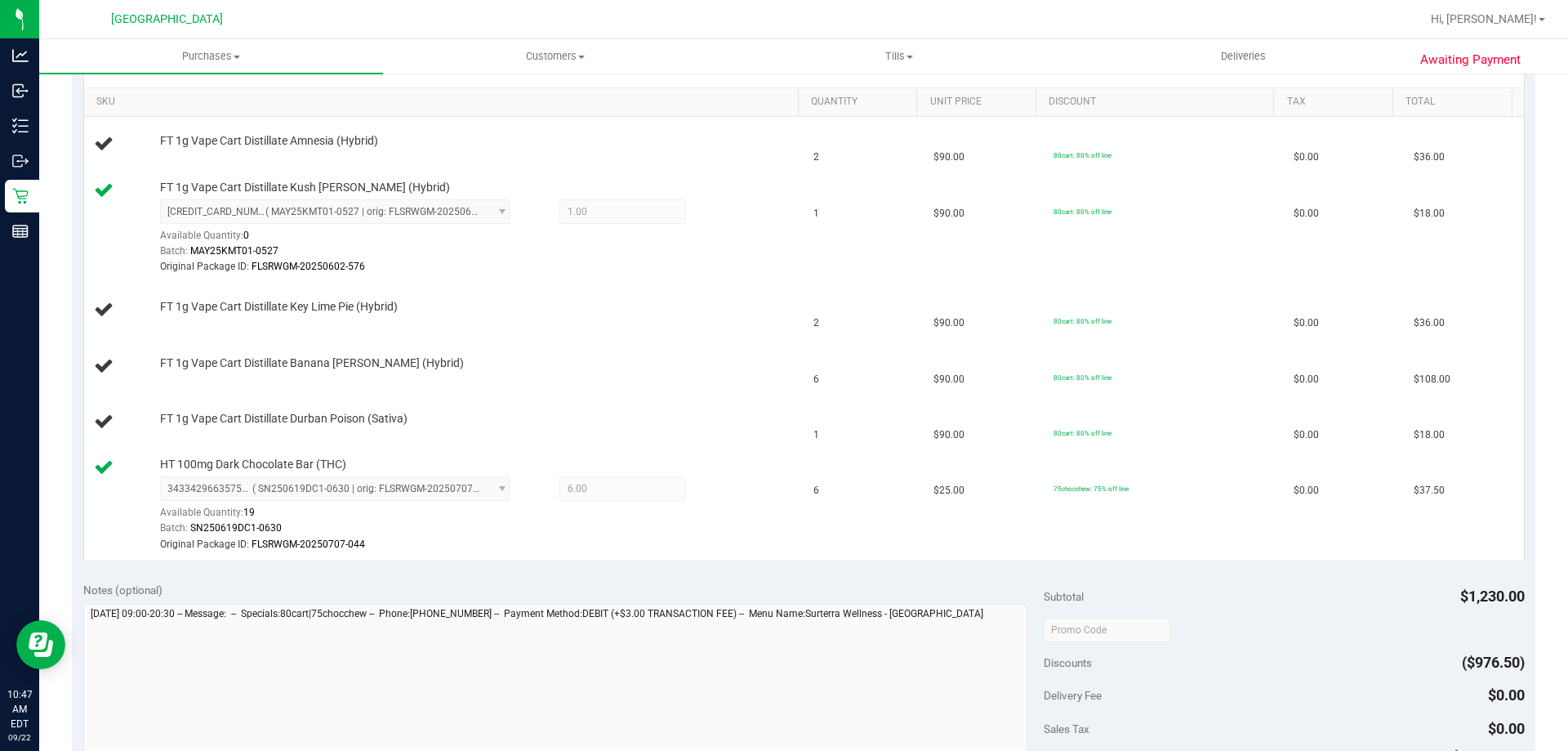
scroll to position [409, 0]
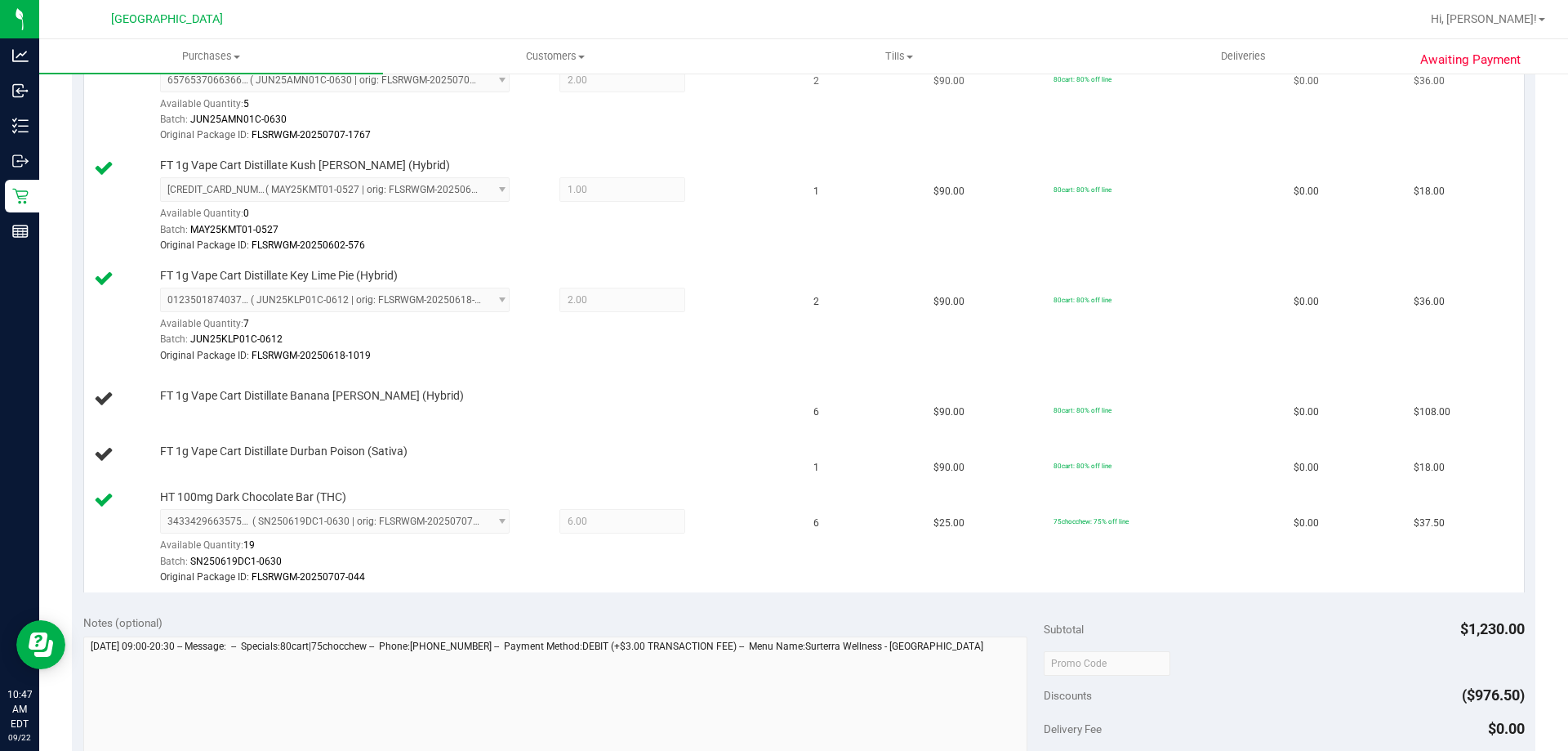
scroll to position [490, 0]
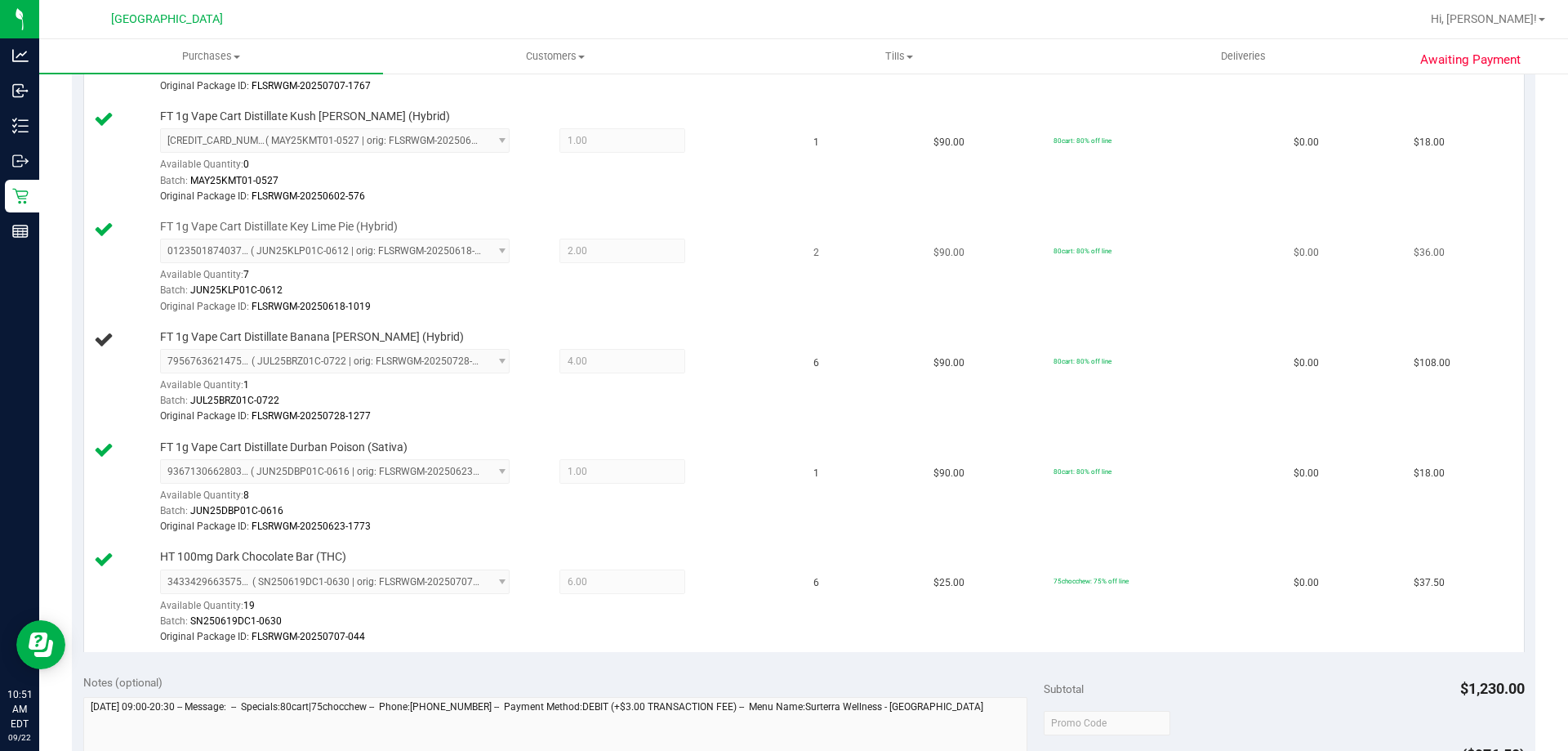
scroll to position [572, 0]
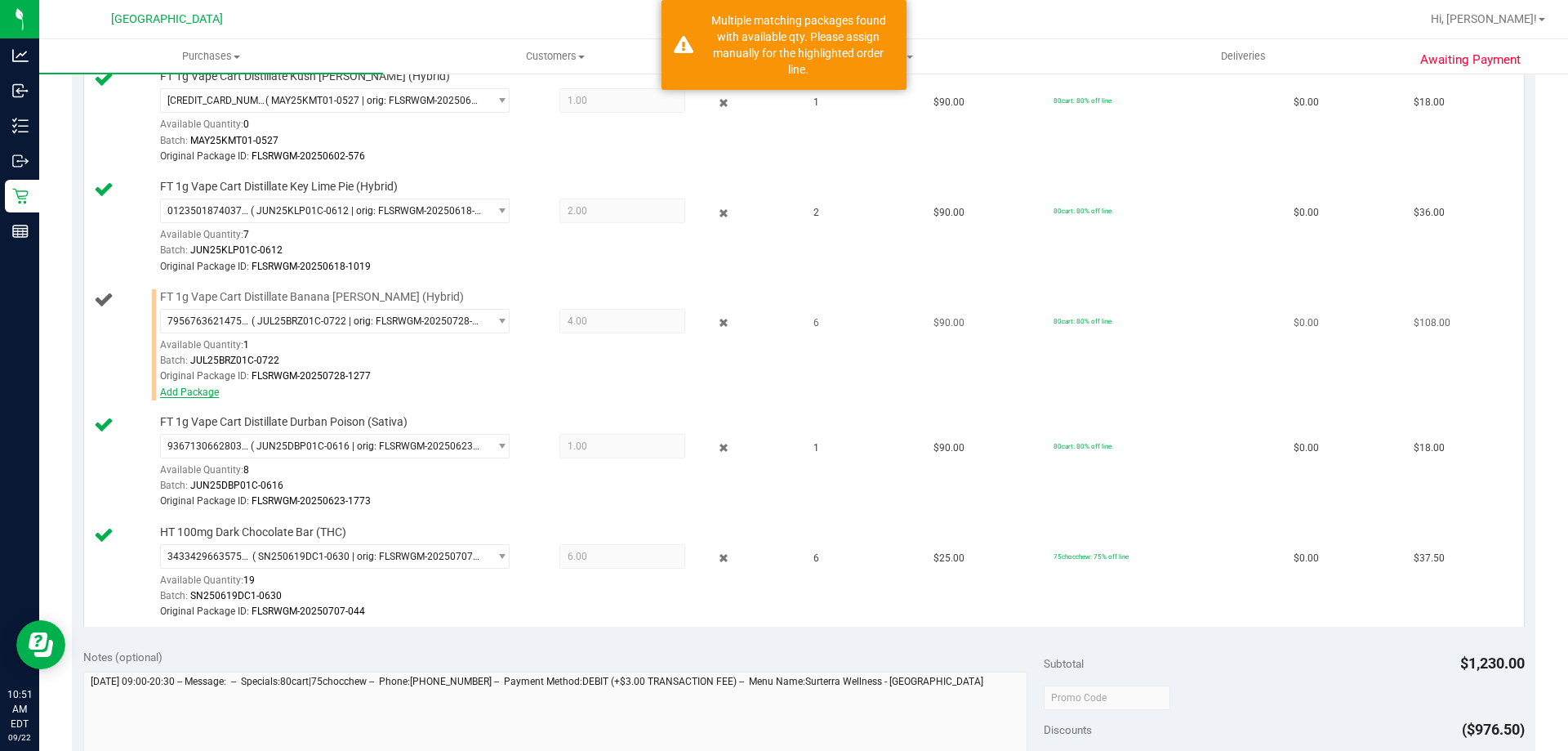
click at [198, 394] on link "Add Package" at bounding box center [189, 392] width 59 height 12
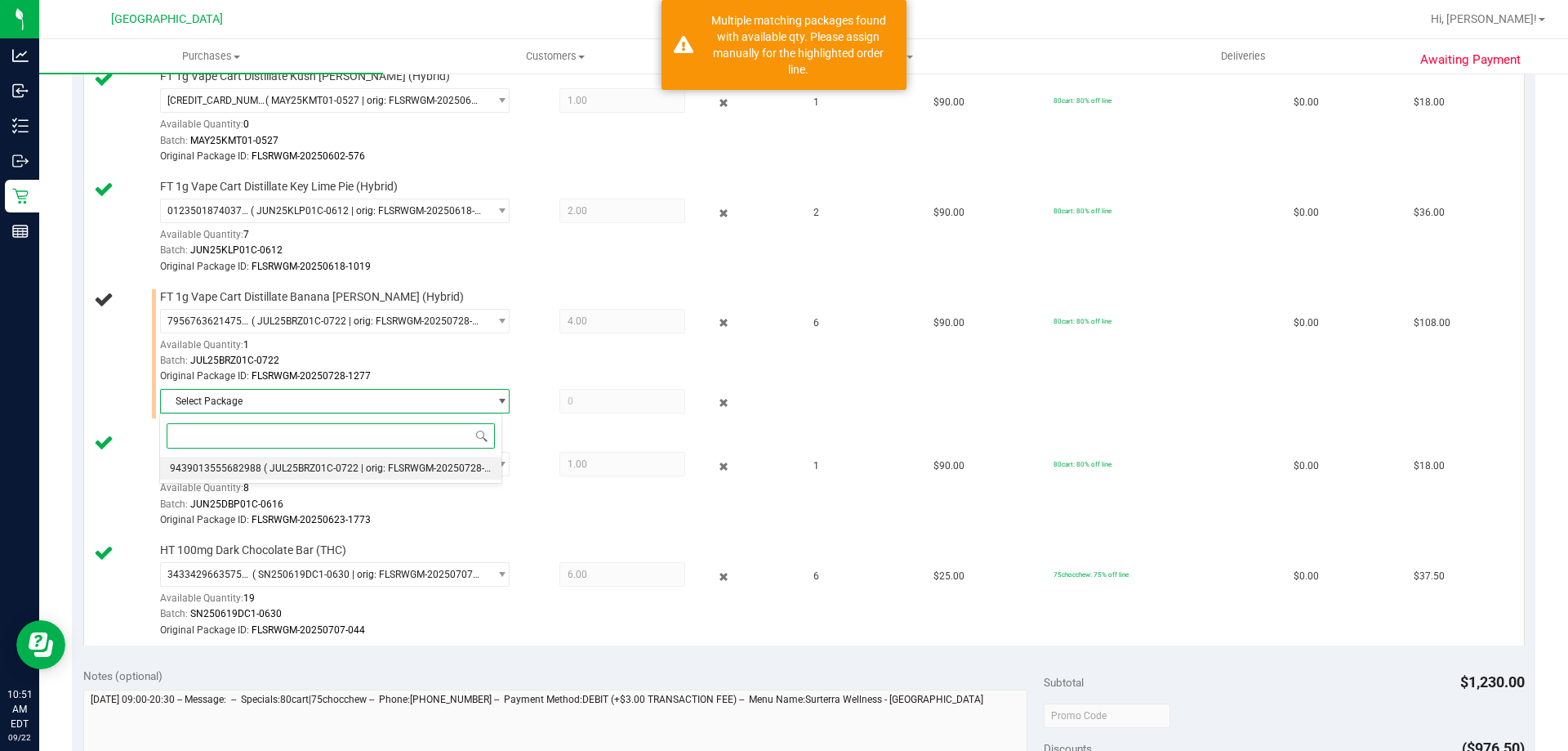
click at [317, 465] on span "( JUL25BRZ01C-0722 | orig: FLSRWGM-20250728-1301 )" at bounding box center [388, 467] width 249 height 12
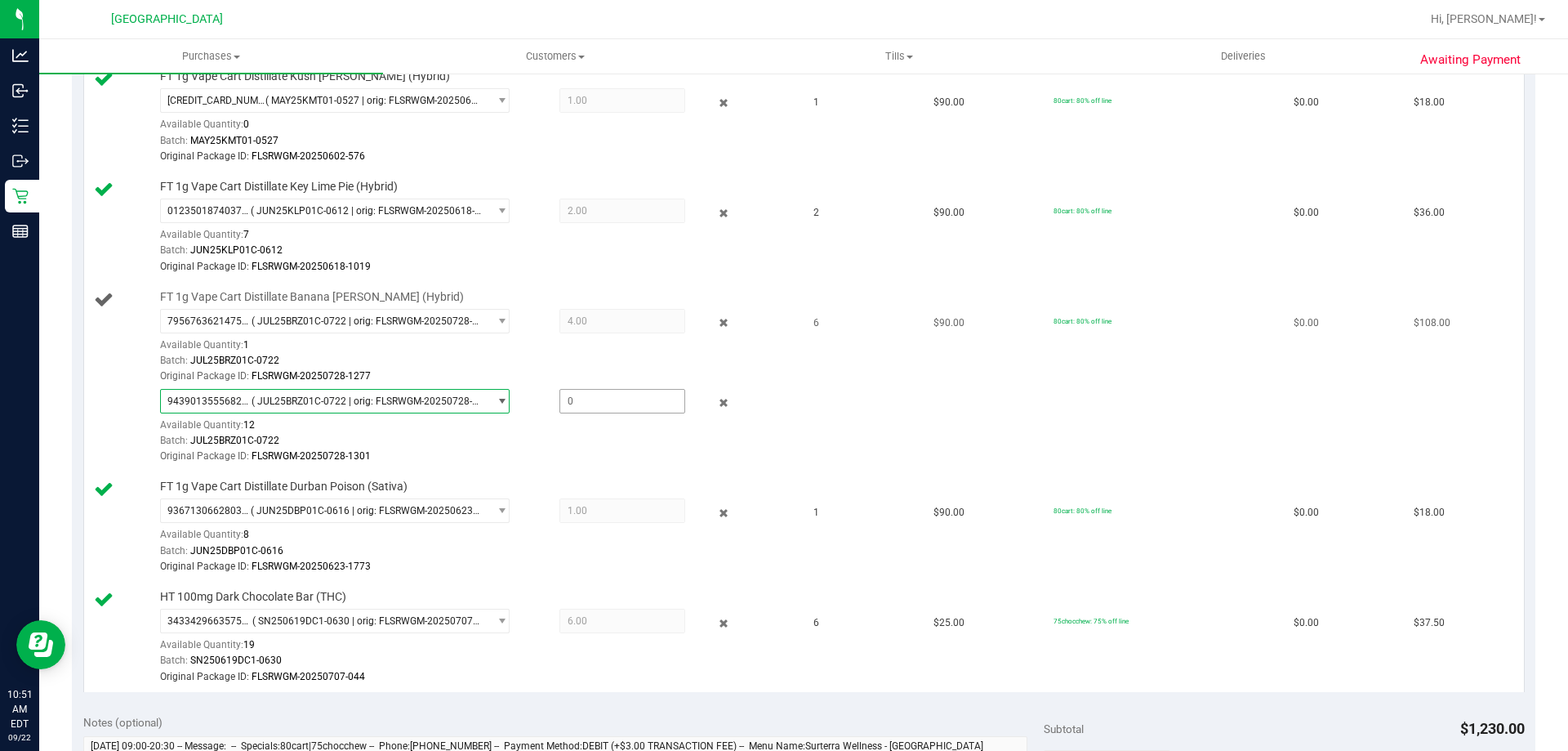
click at [579, 395] on span at bounding box center [622, 401] width 126 height 24
type input "1"
type input "1.0000"
click at [1108, 404] on td "80cart: 80% off line" at bounding box center [1163, 377] width 240 height 189
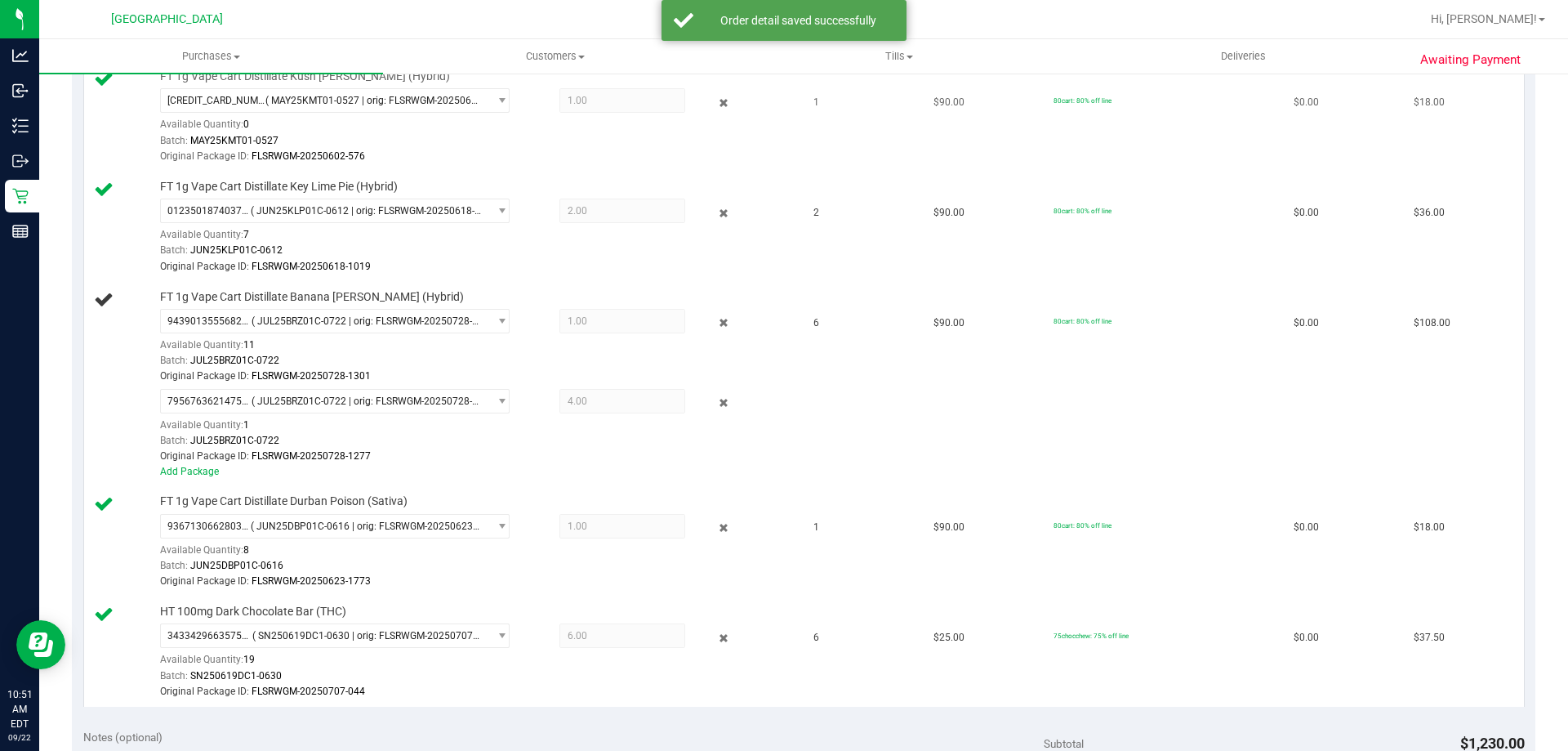
scroll to position [327, 0]
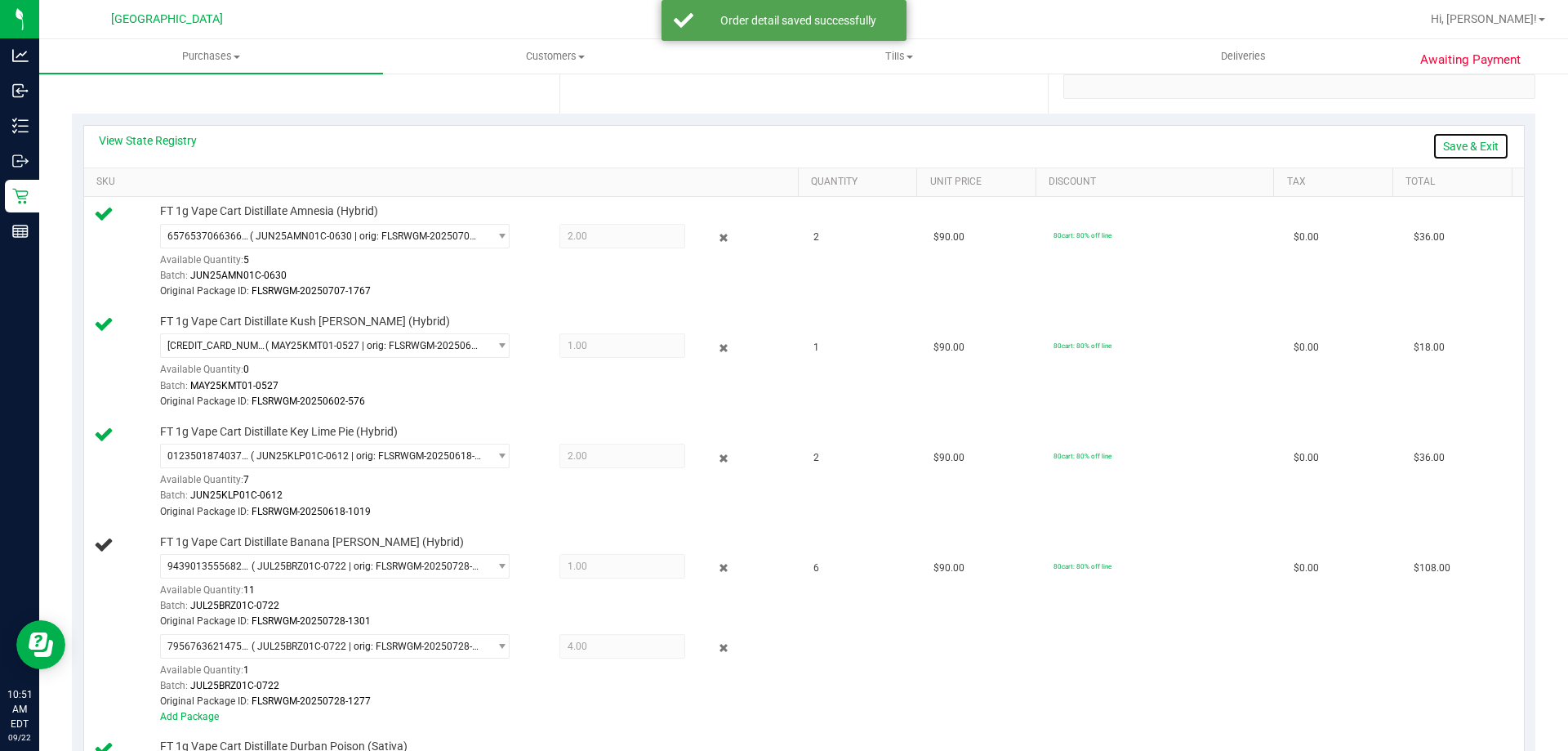
click at [1436, 136] on link "Save & Exit" at bounding box center [1470, 146] width 77 height 28
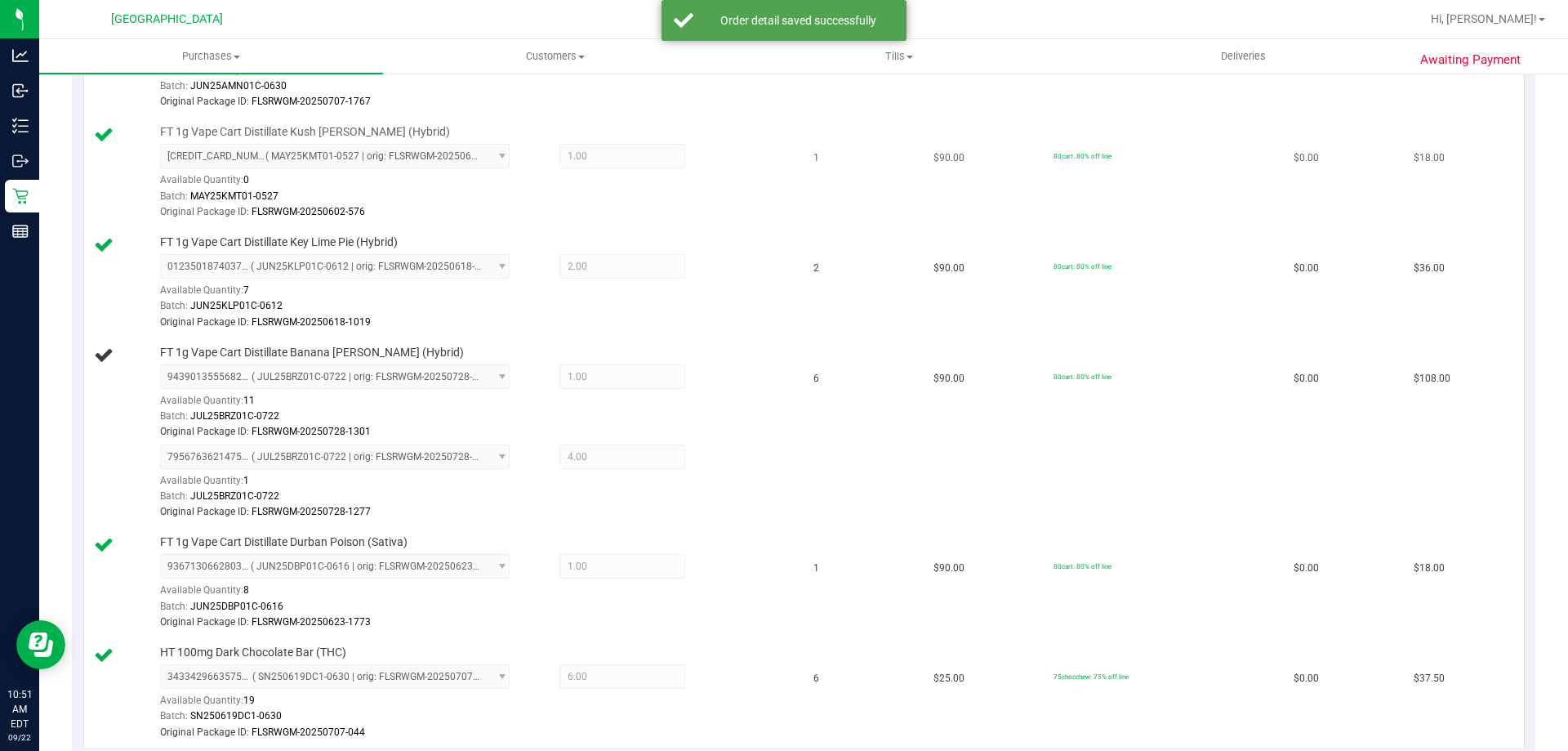
scroll to position [654, 0]
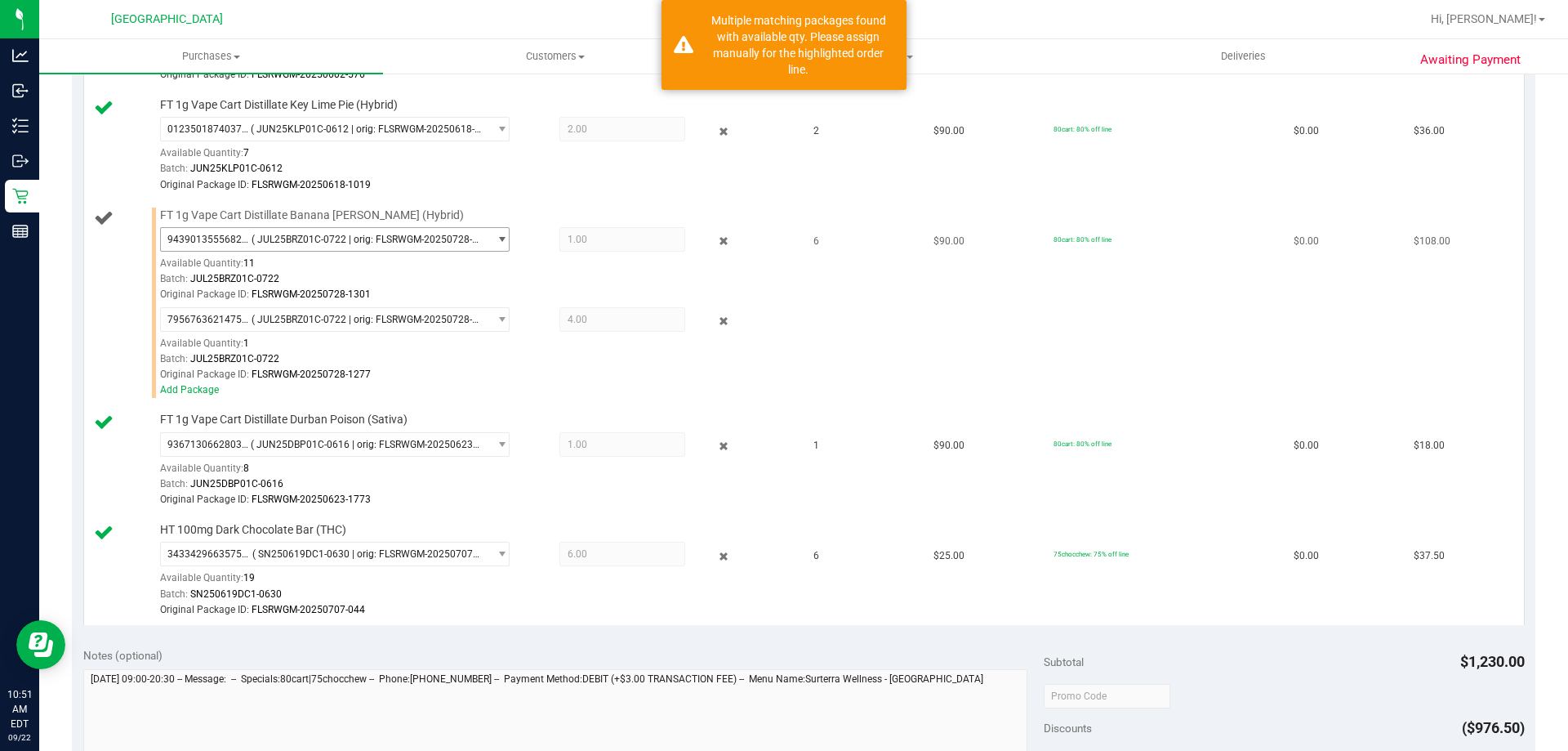
click at [409, 230] on span "9439013555682988 ( JUL25BRZ01C-0722 | orig: FLSRWGM-20250728-1301 )" at bounding box center [325, 239] width 328 height 23
click at [629, 240] on span "1.00 1" at bounding box center [622, 239] width 126 height 24
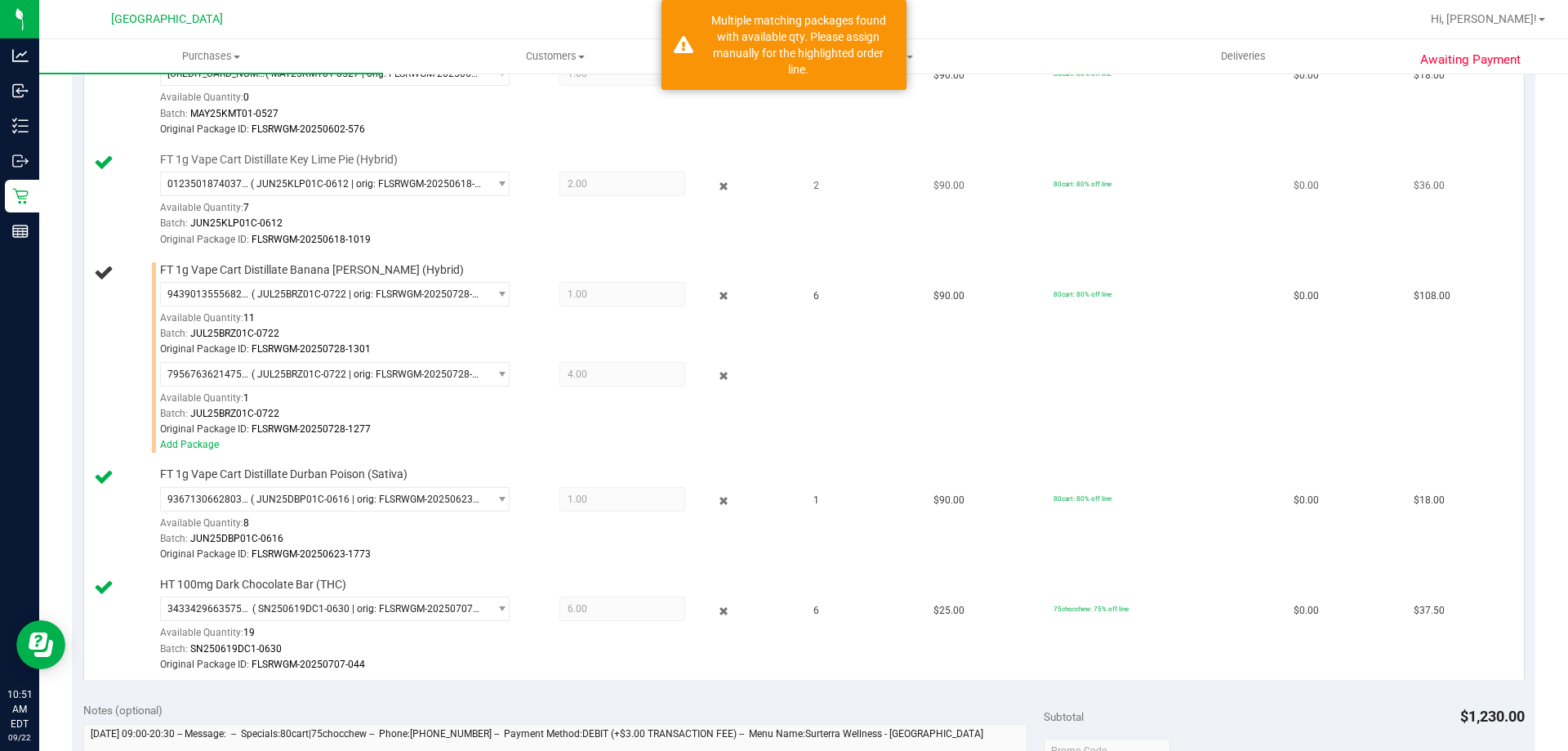
scroll to position [572, 0]
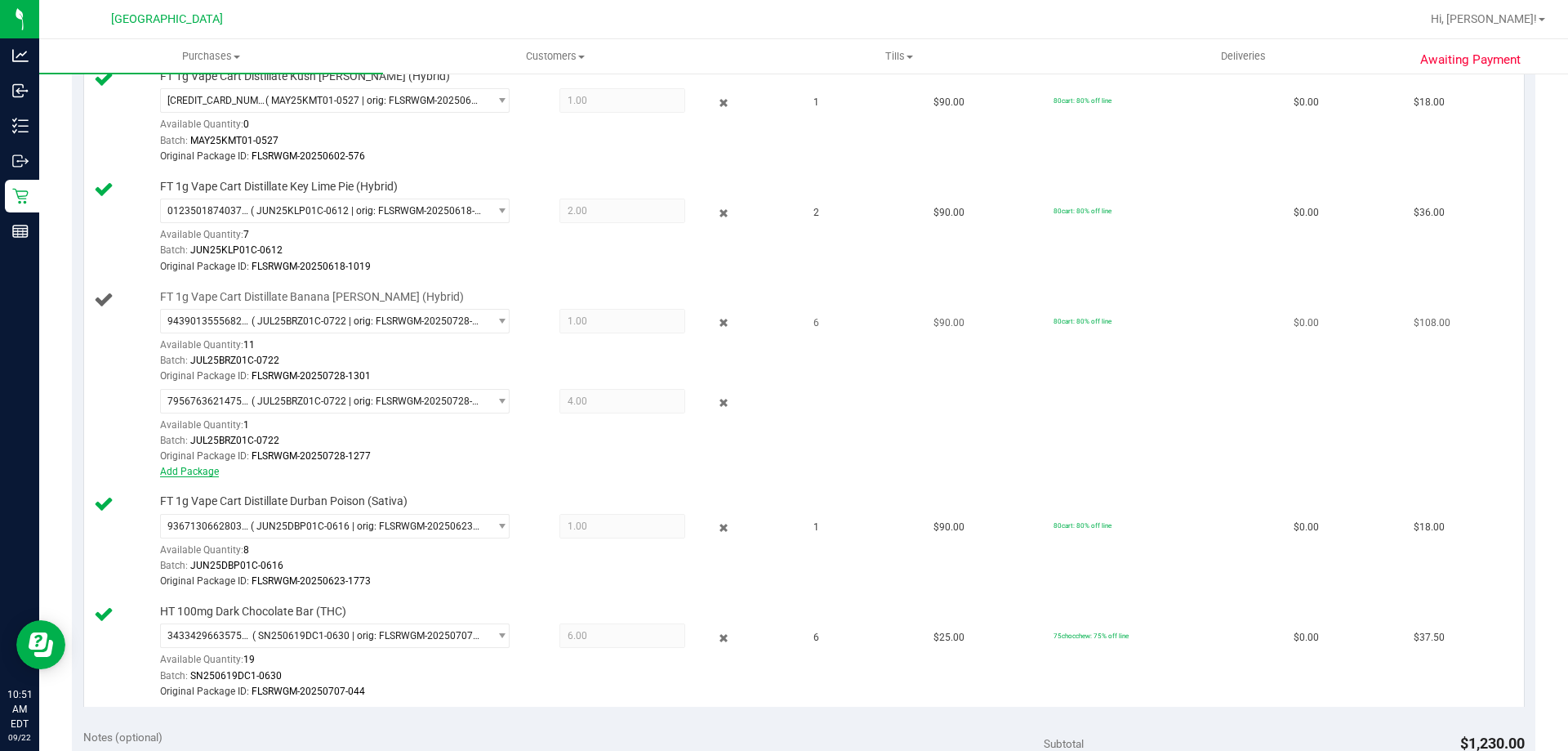
click at [185, 470] on link "Add Package" at bounding box center [189, 471] width 59 height 12
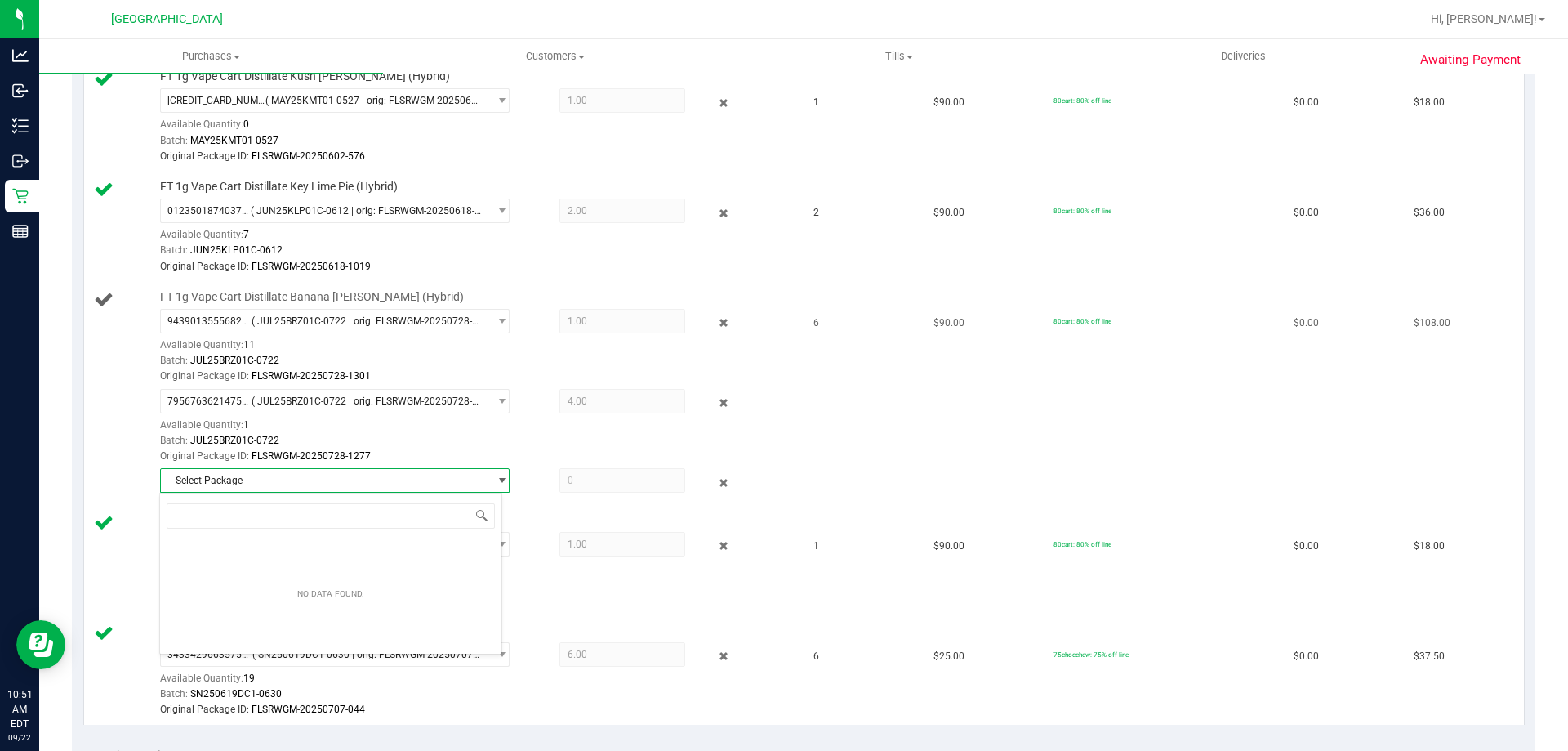
click at [434, 484] on span "Select Package" at bounding box center [325, 480] width 328 height 23
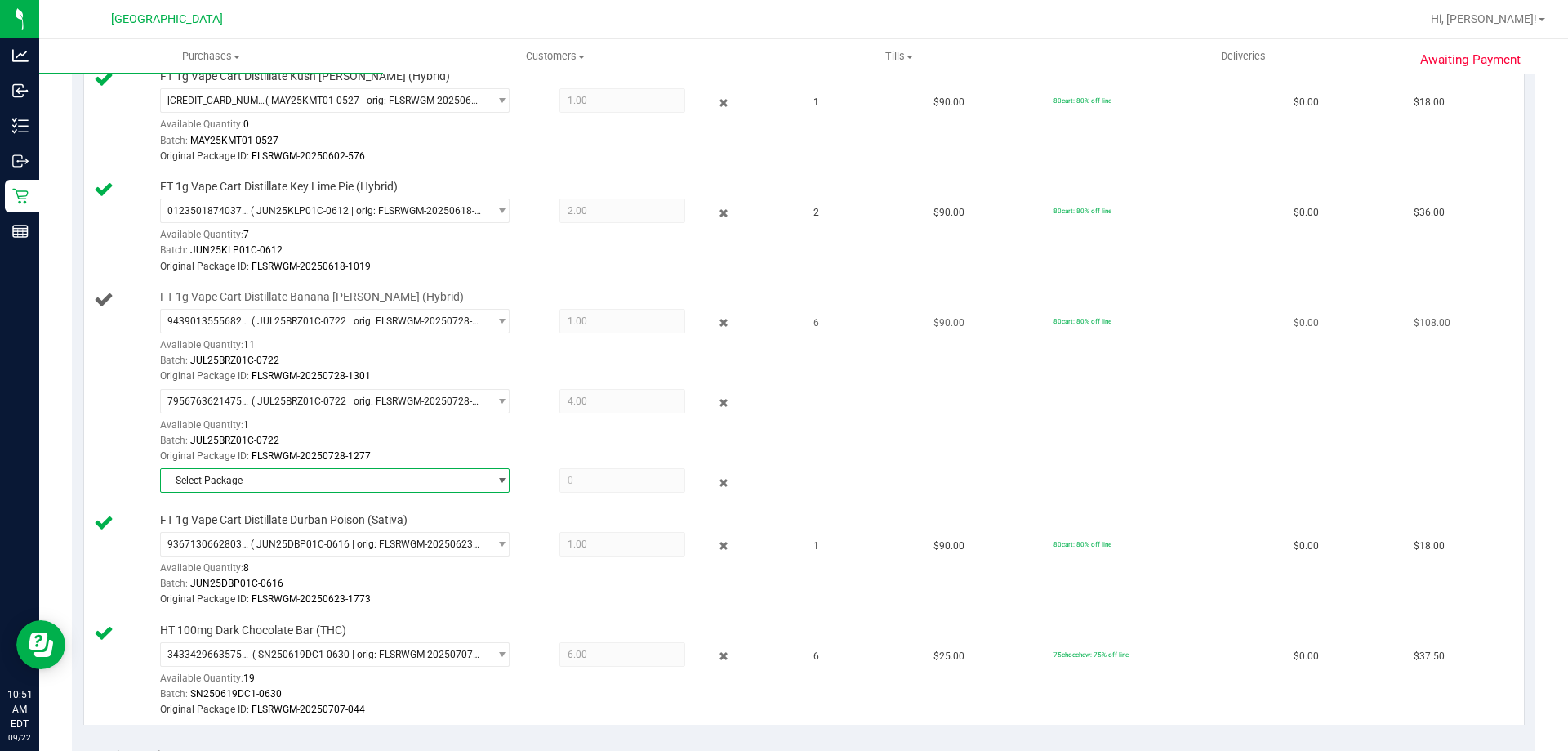
click at [457, 476] on span "Select Package" at bounding box center [325, 480] width 328 height 23
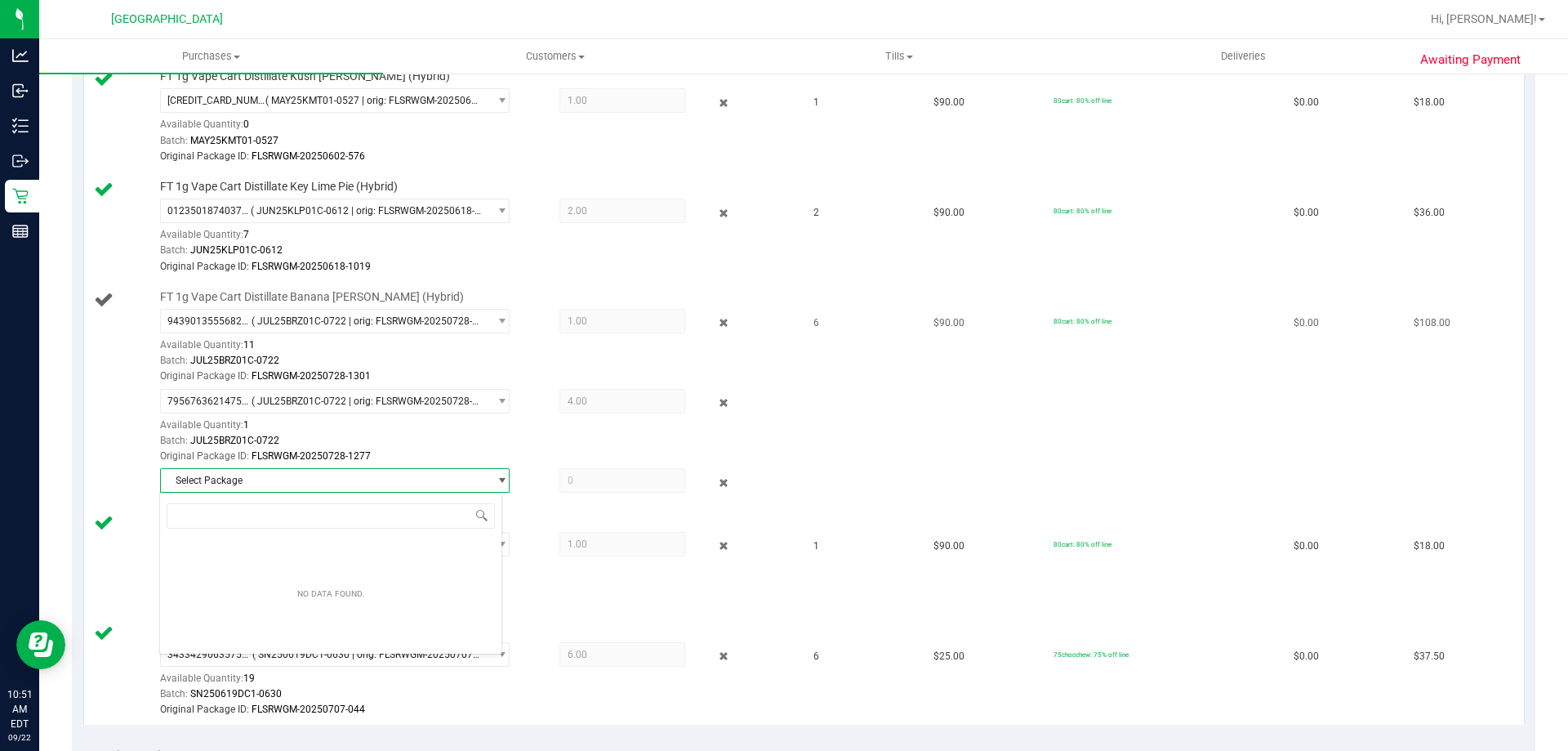
click at [464, 453] on div "Original Package ID: FLSRWGM-20250728-1277" at bounding box center [475, 456] width 630 height 15
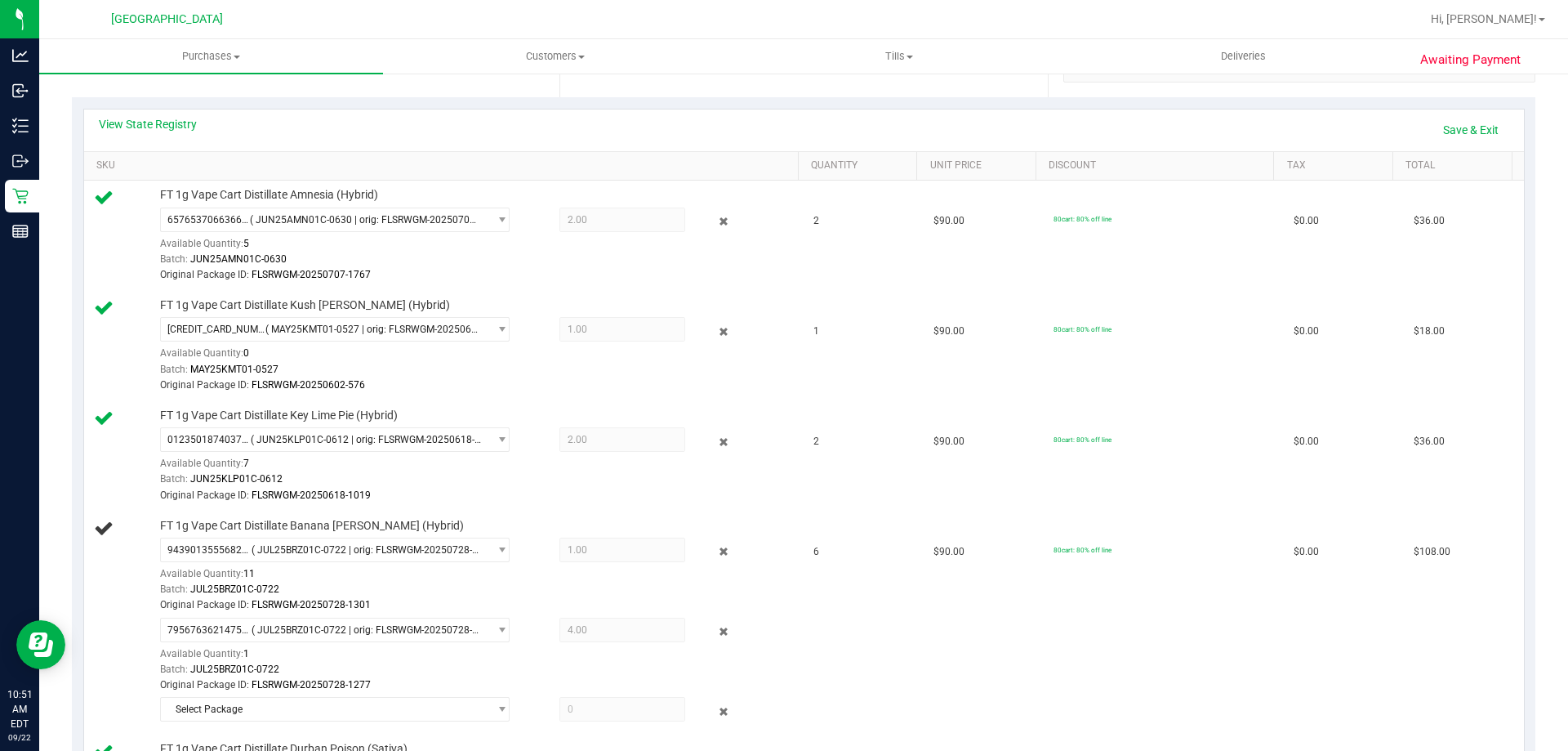
scroll to position [82, 0]
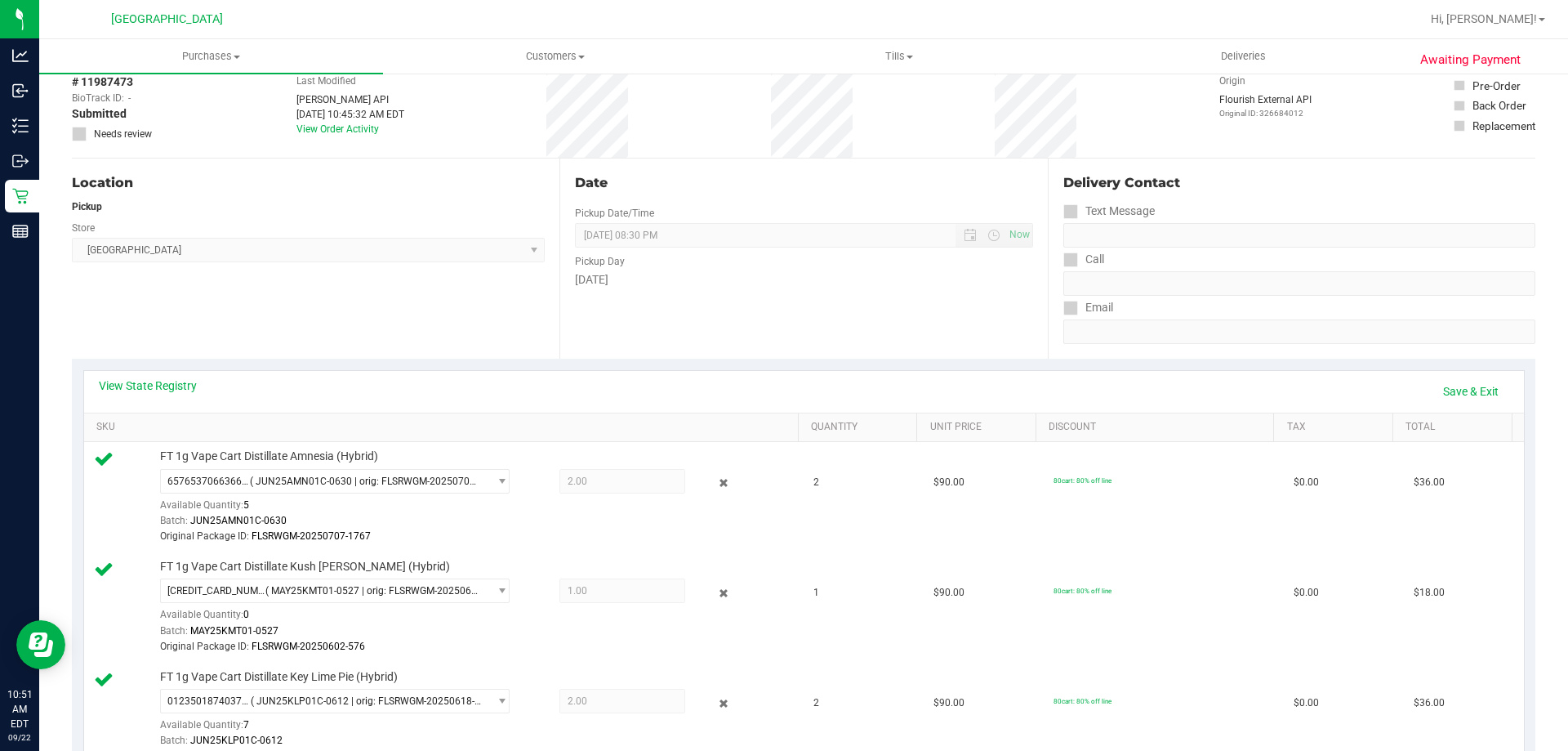
click at [1464, 376] on div "View State Registry Save & Exit" at bounding box center [803, 392] width 1439 height 41
click at [1462, 385] on link "Save & Exit" at bounding box center [1470, 391] width 77 height 28
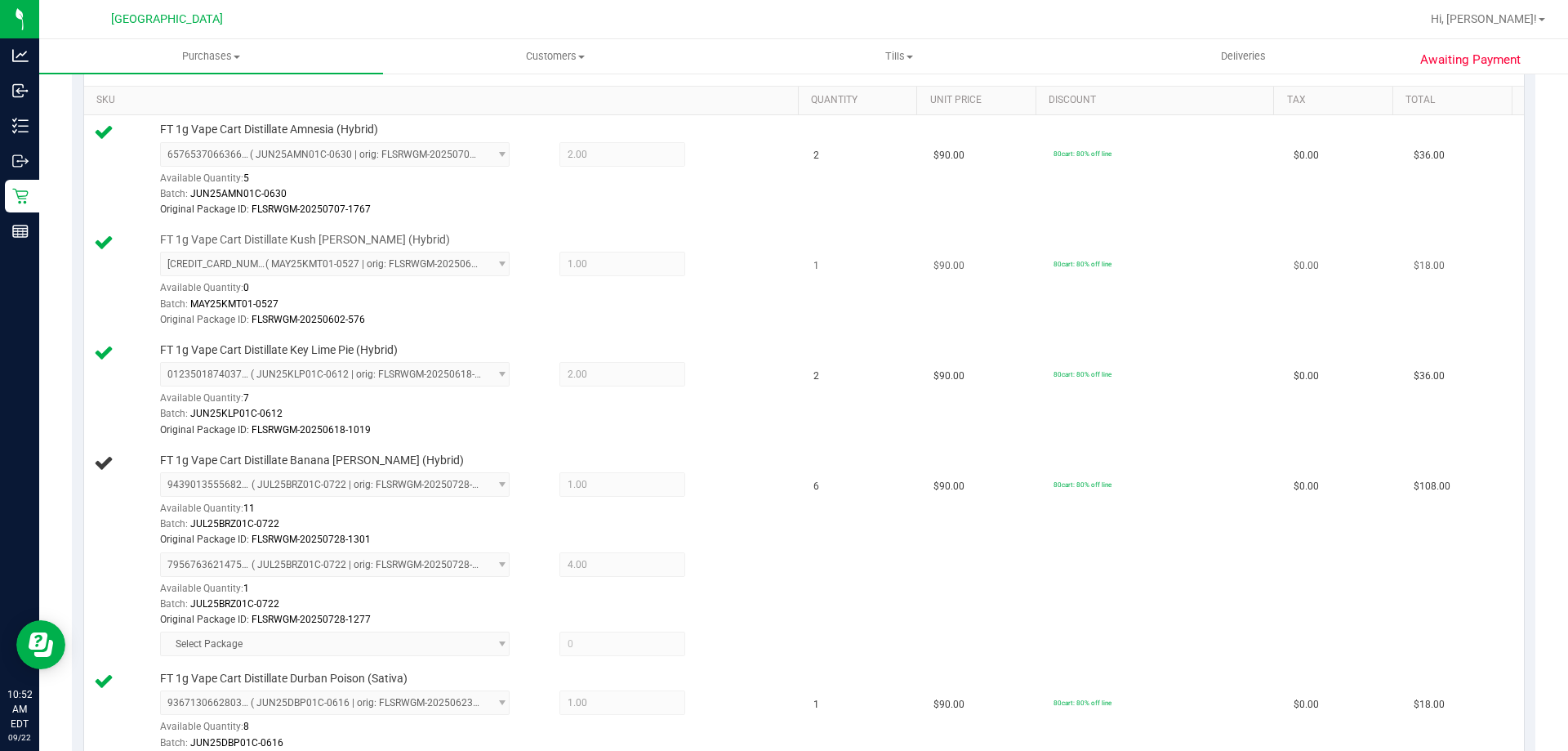
scroll to position [327, 0]
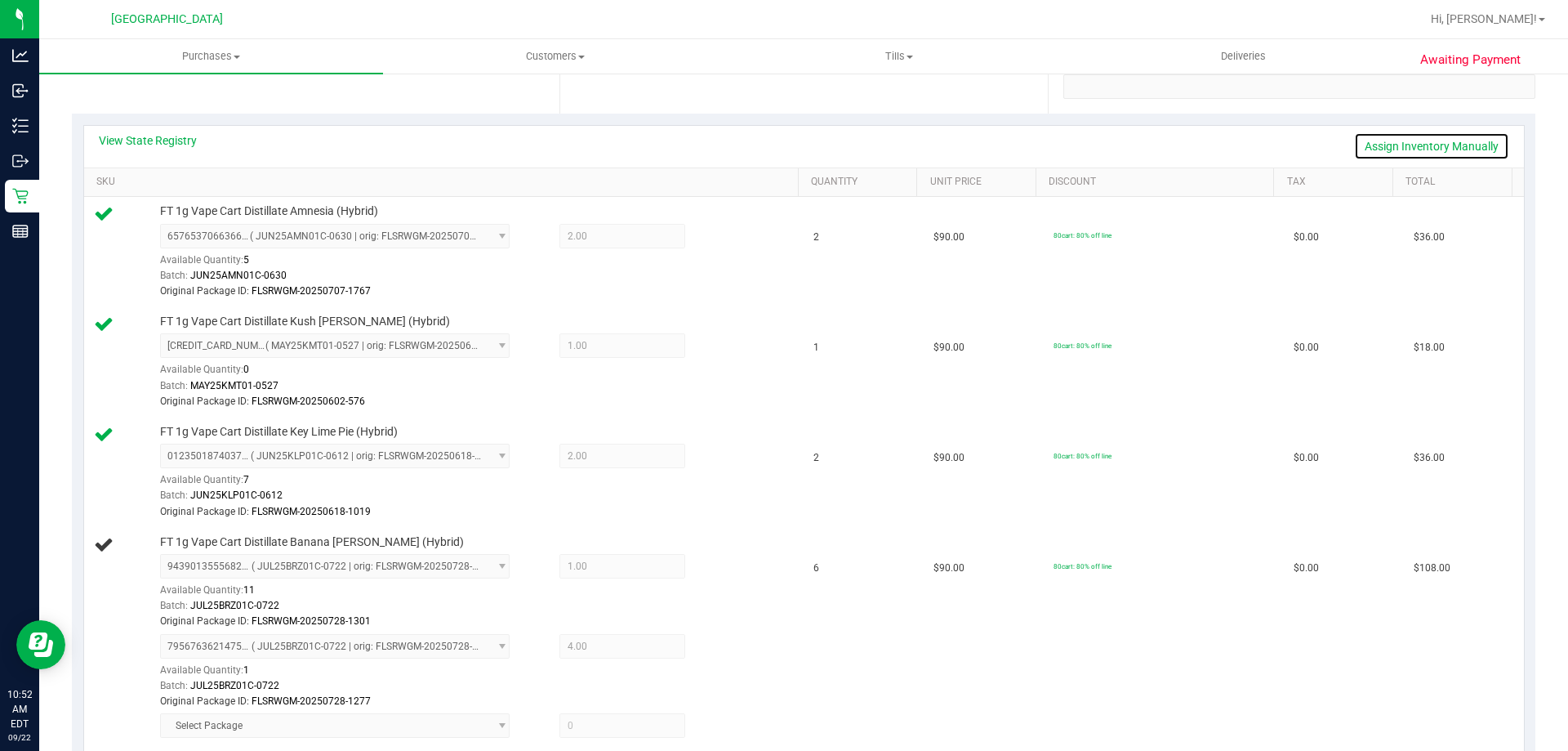
click at [1430, 145] on link "Assign Inventory Manually" at bounding box center [1431, 146] width 155 height 28
click at [717, 561] on icon at bounding box center [724, 567] width 17 height 19
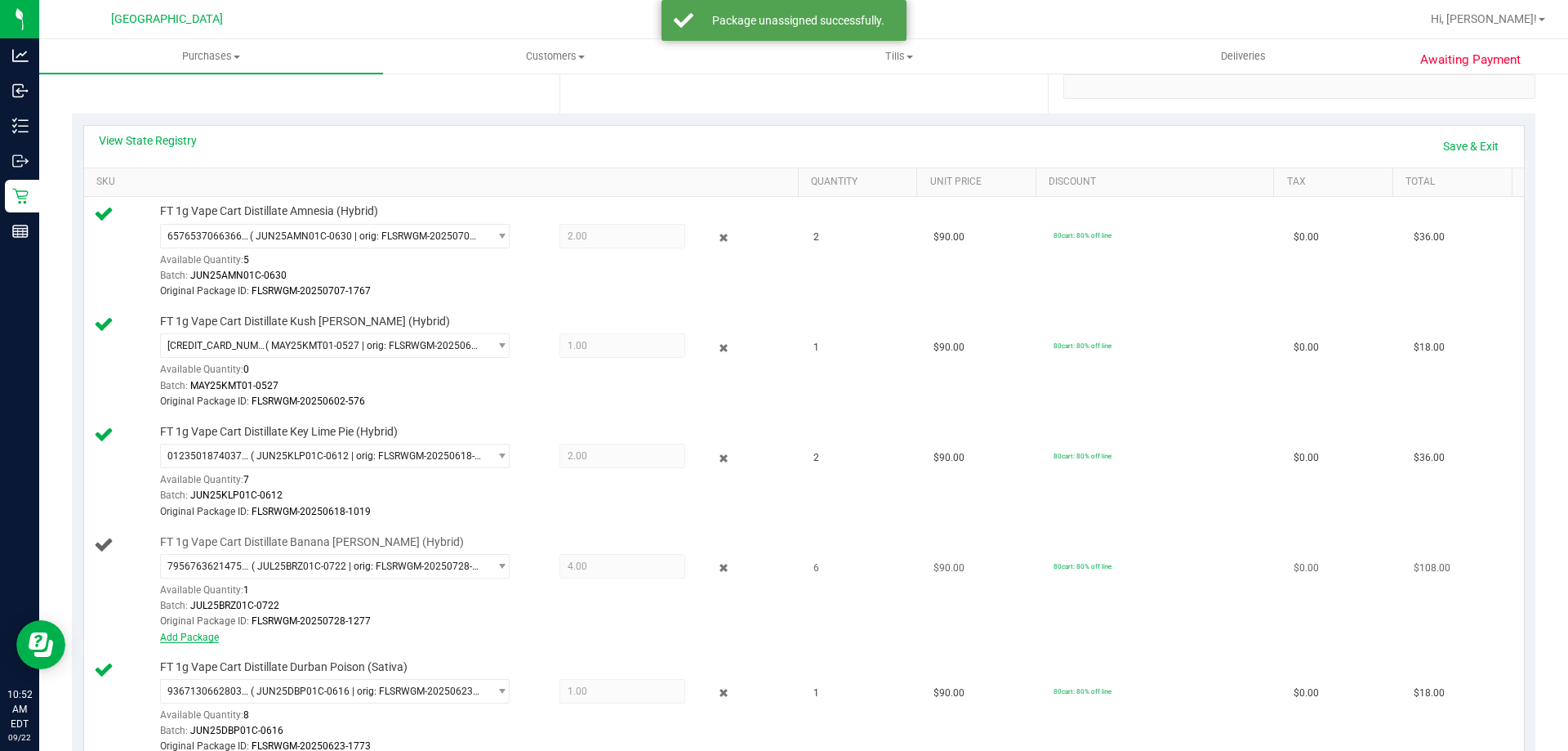
click at [171, 634] on link "Add Package" at bounding box center [189, 637] width 59 height 12
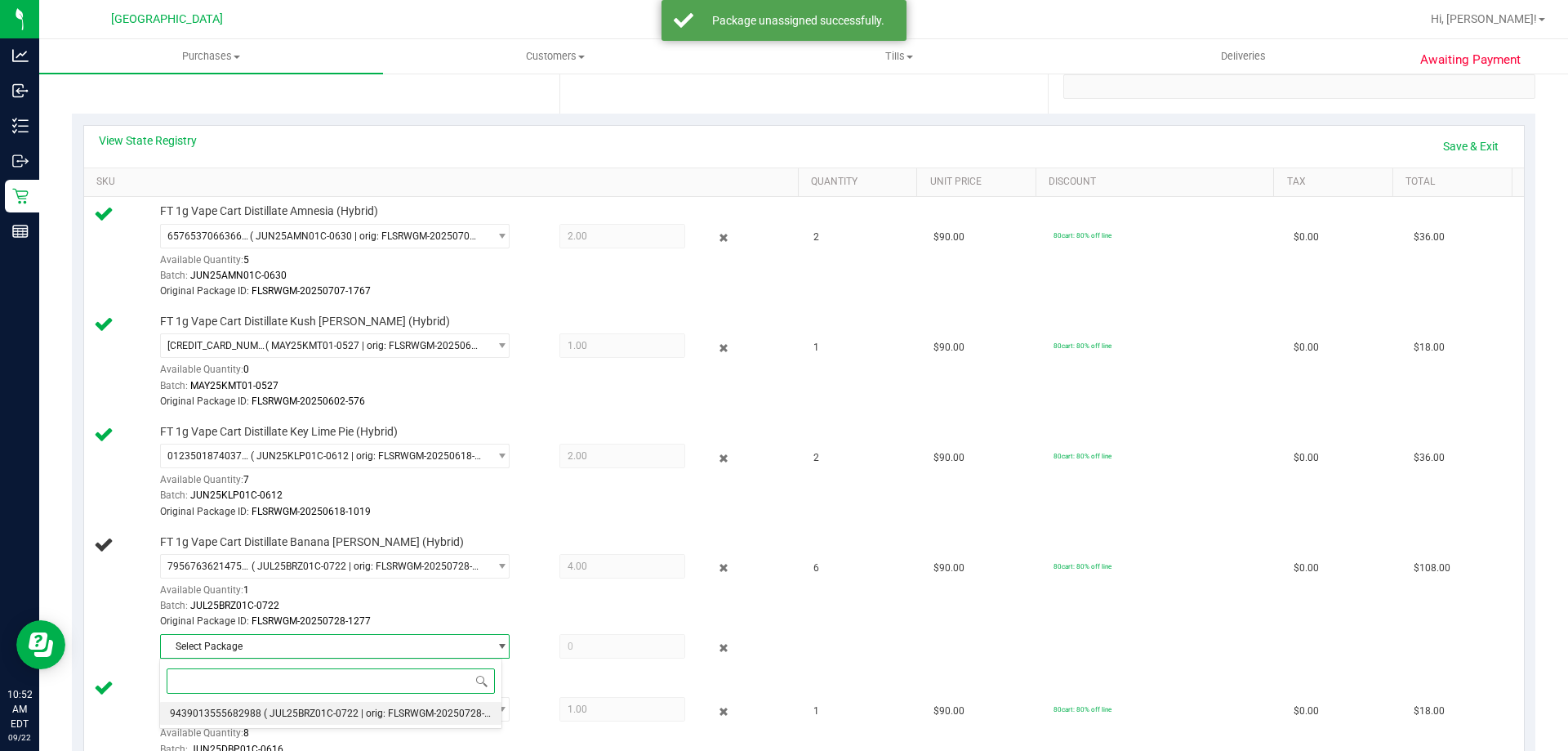
click at [256, 715] on span "9439013555682988" at bounding box center [216, 713] width 92 height 12
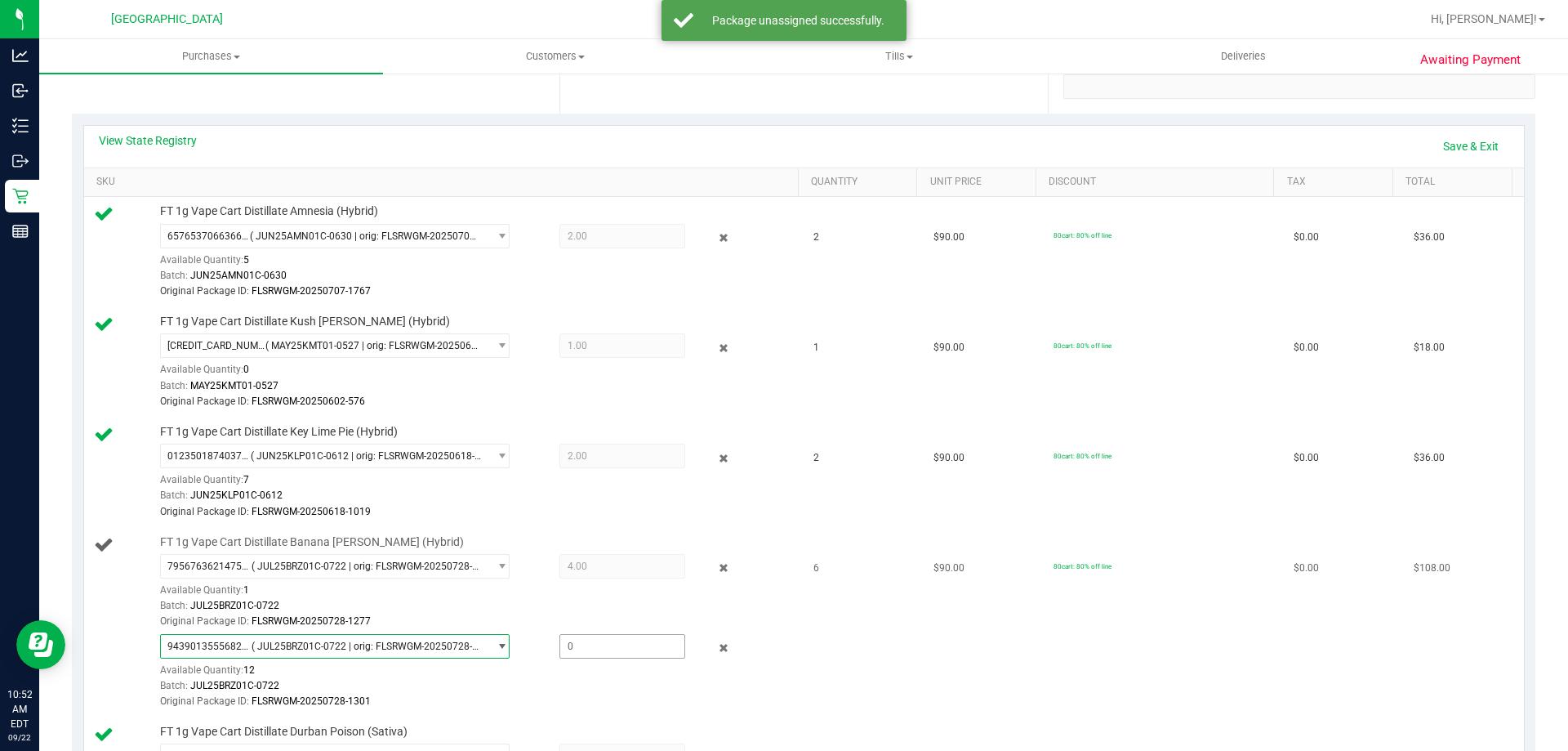
click at [588, 648] on span at bounding box center [622, 646] width 126 height 24
type input "2"
type input "2.0000"
click at [1104, 647] on td "80cart: 80% off line" at bounding box center [1163, 622] width 240 height 189
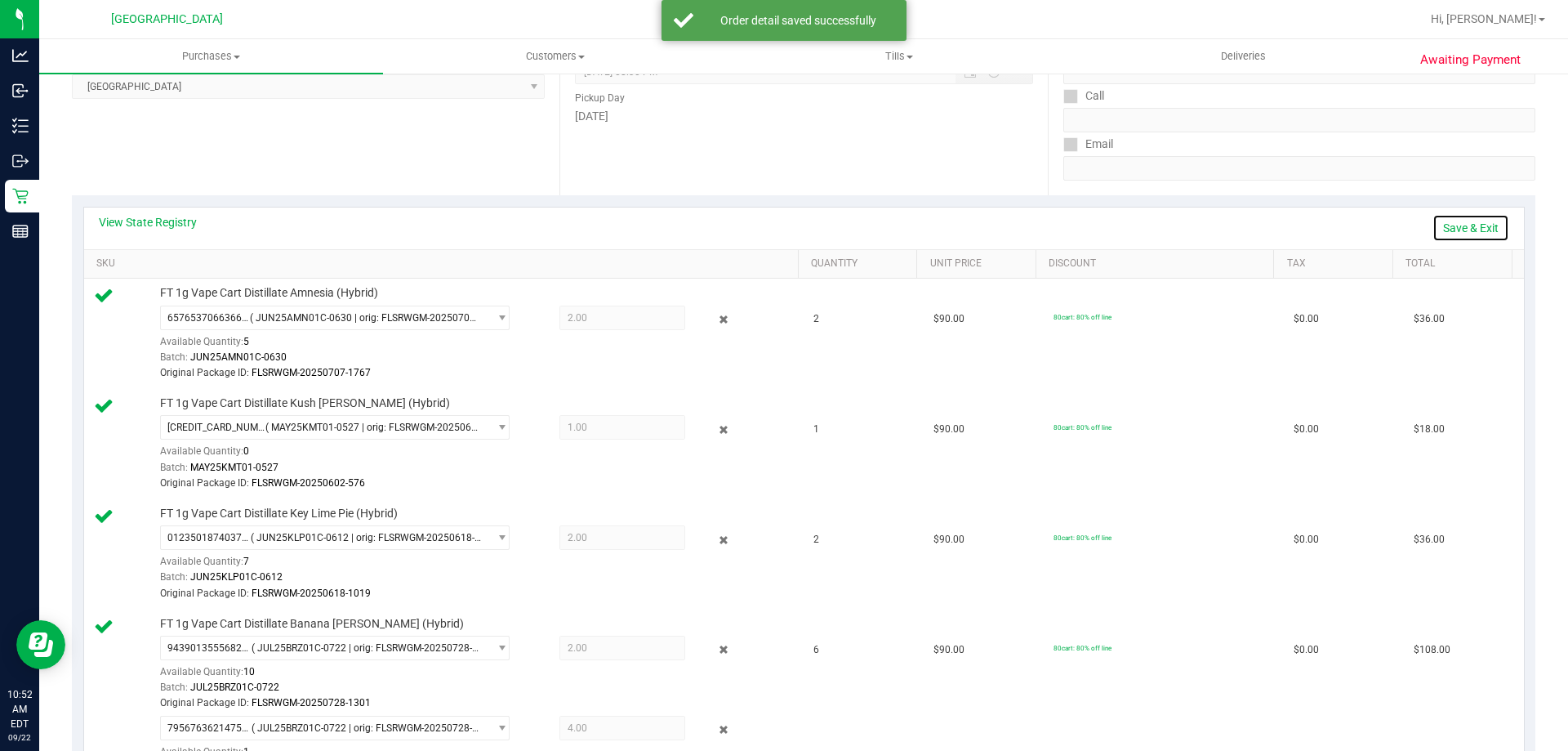
click at [1432, 224] on link "Save & Exit" at bounding box center [1470, 228] width 77 height 28
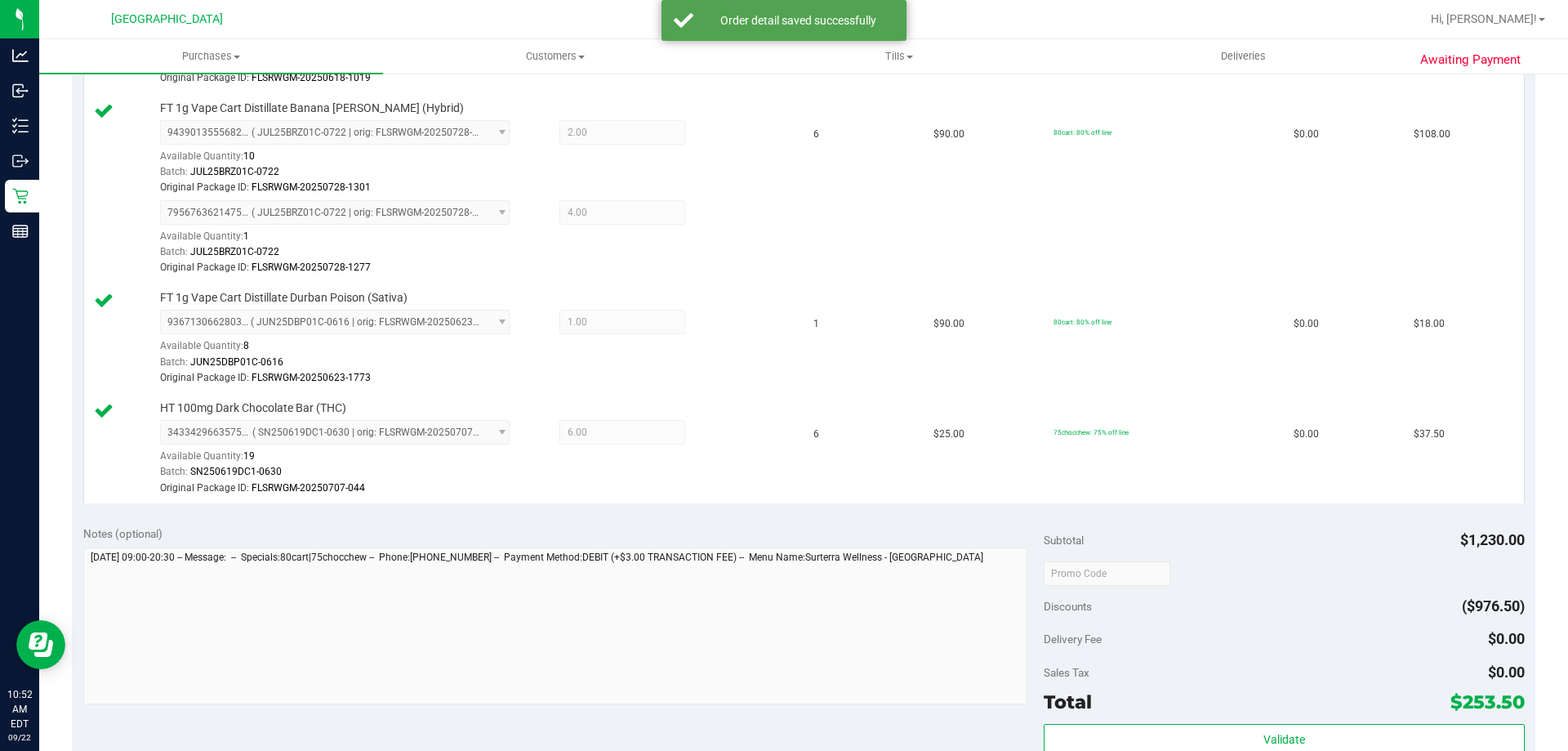
scroll to position [980, 0]
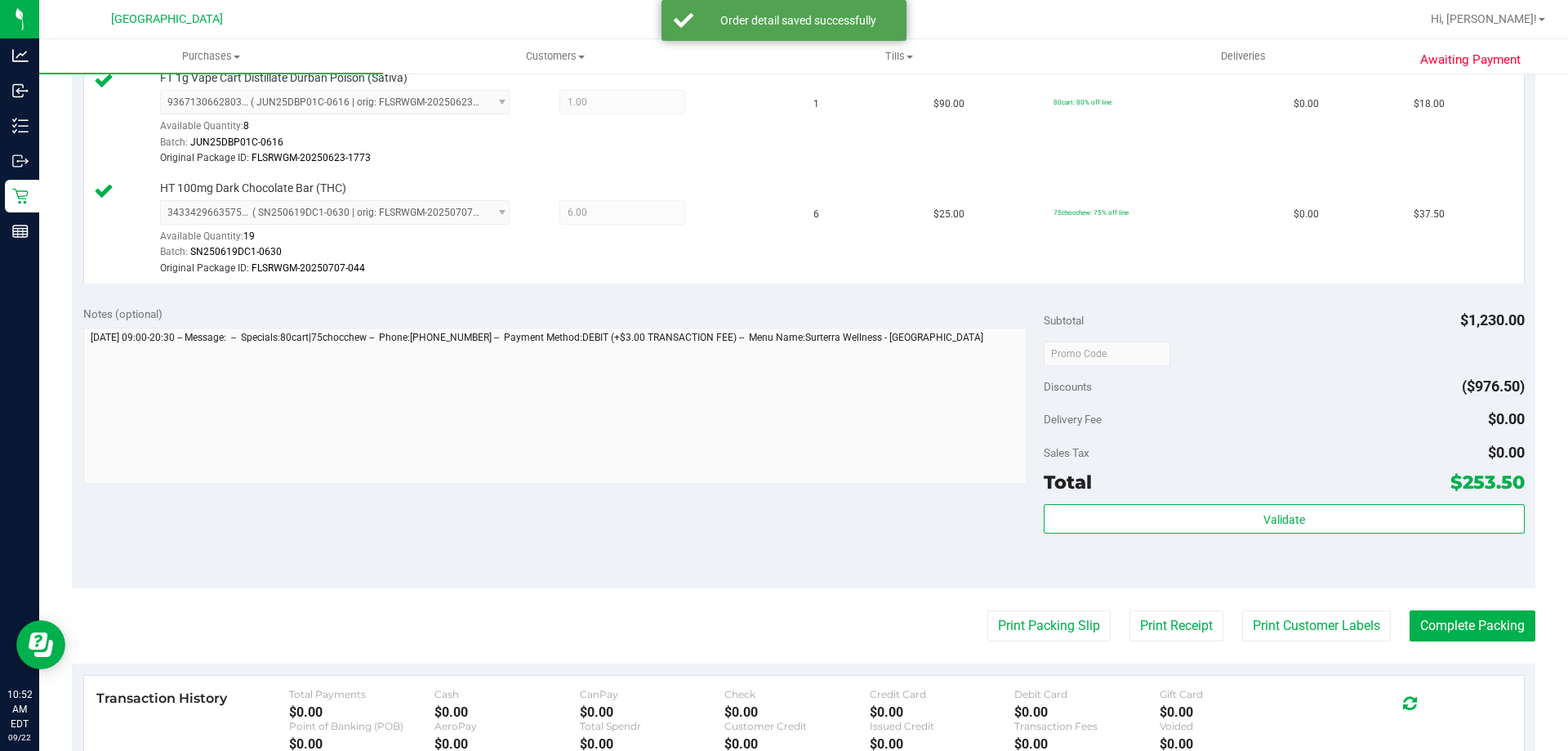
click at [1296, 544] on div "Validate" at bounding box center [1283, 541] width 480 height 74
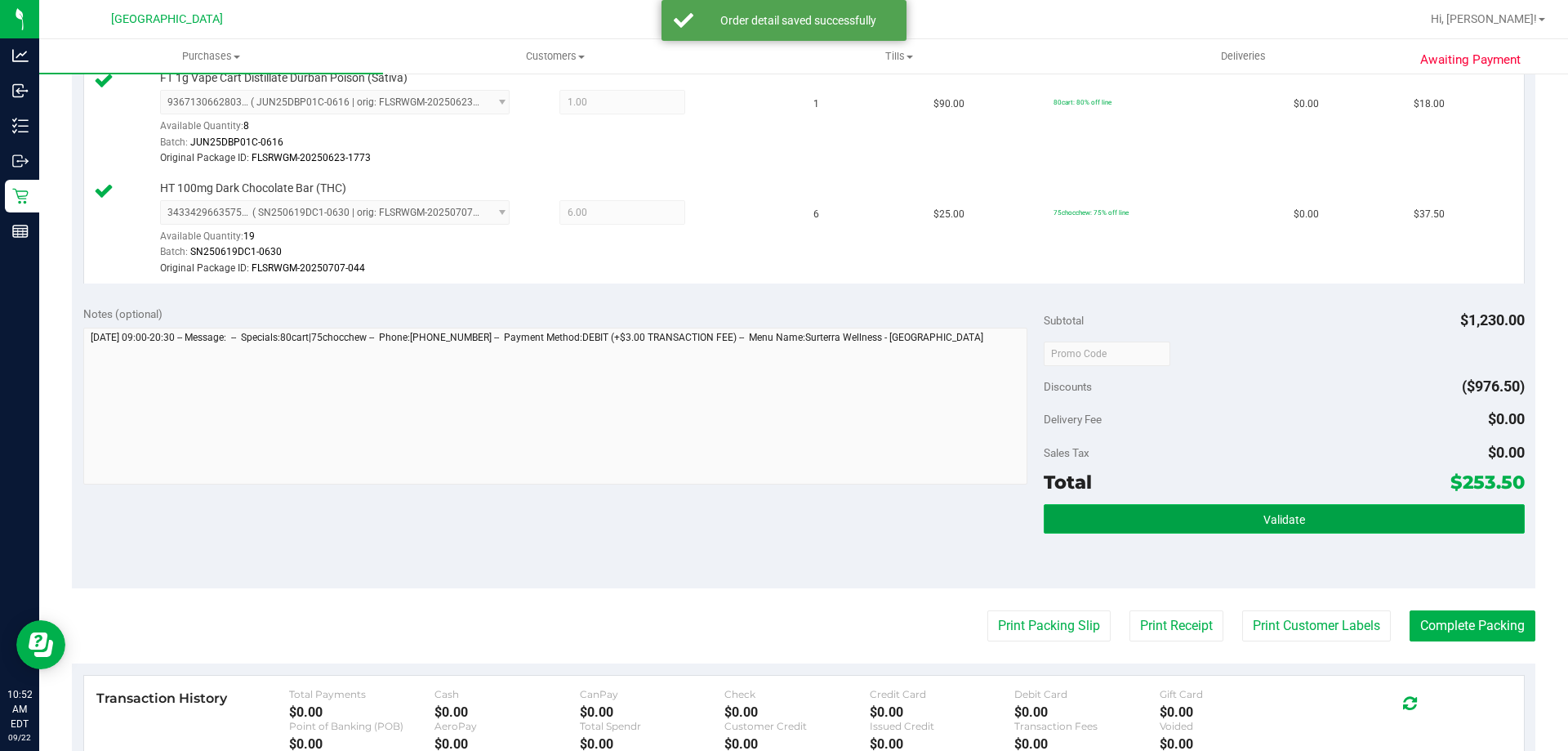
click at [1298, 525] on button "Validate" at bounding box center [1283, 519] width 480 height 30
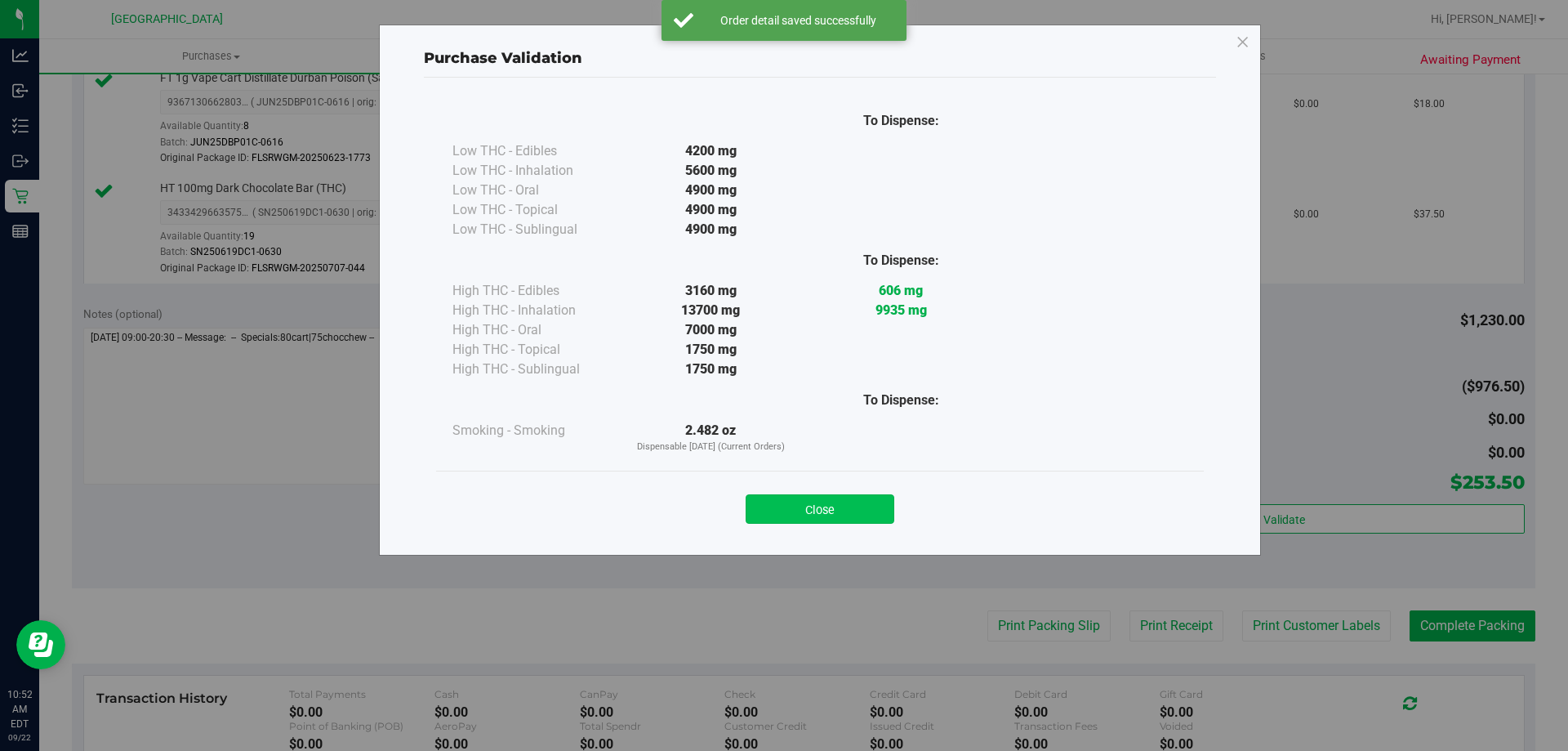
click at [787, 514] on button "Close" at bounding box center [819, 509] width 149 height 30
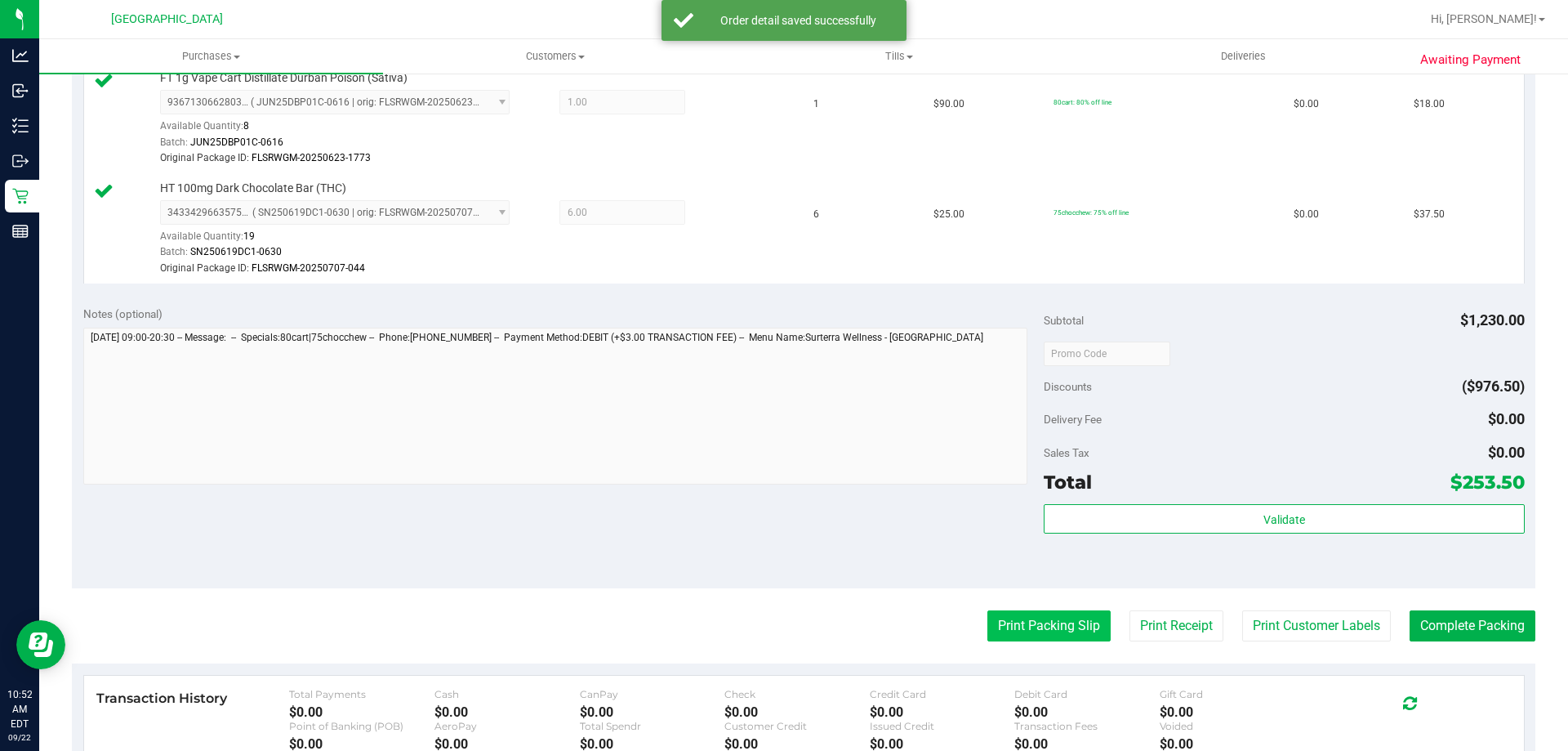
click at [1014, 617] on button "Print Packing Slip" at bounding box center [1049, 626] width 123 height 31
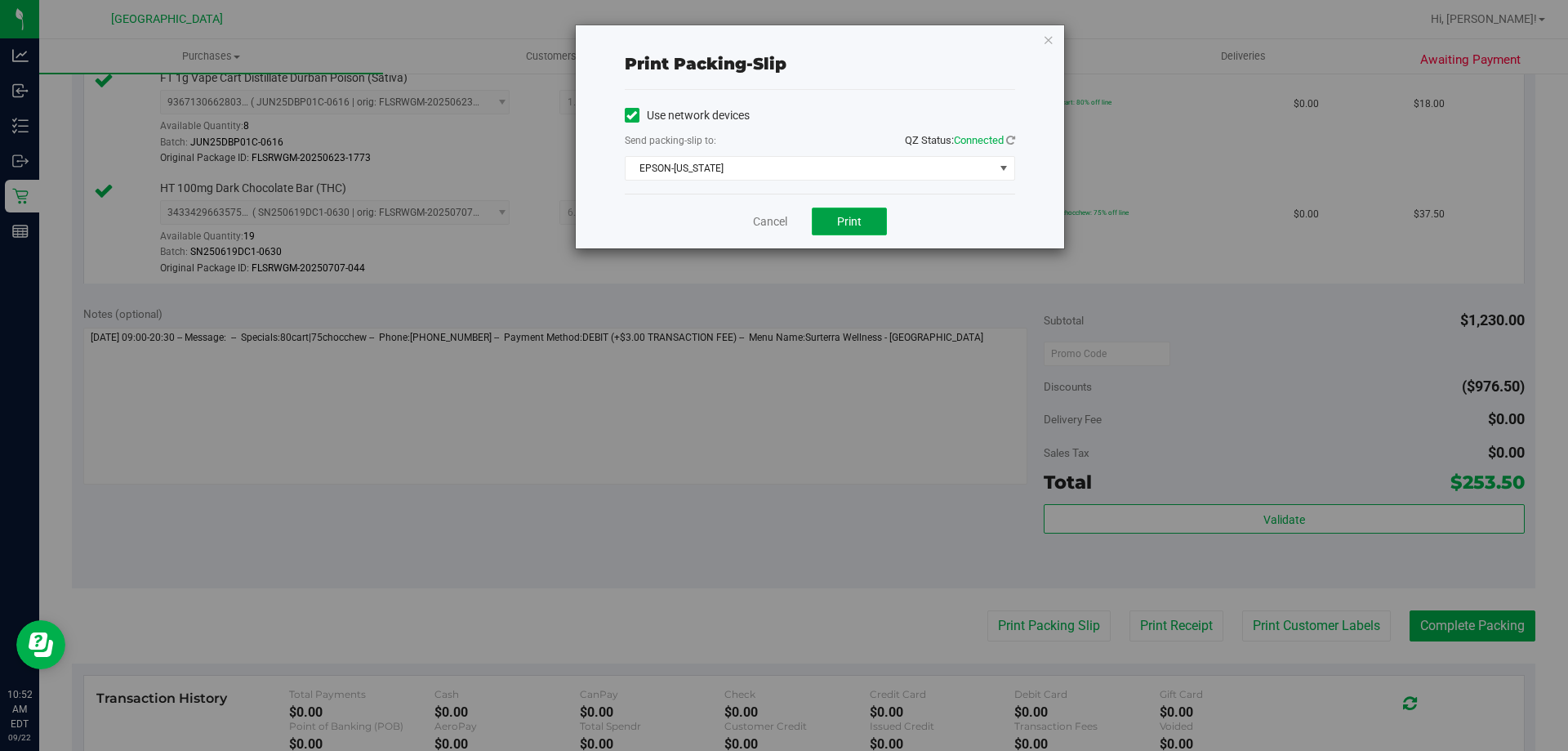
click at [839, 218] on span "Print" at bounding box center [849, 222] width 24 height 14
click at [779, 217] on link "Cancel" at bounding box center [770, 222] width 34 height 17
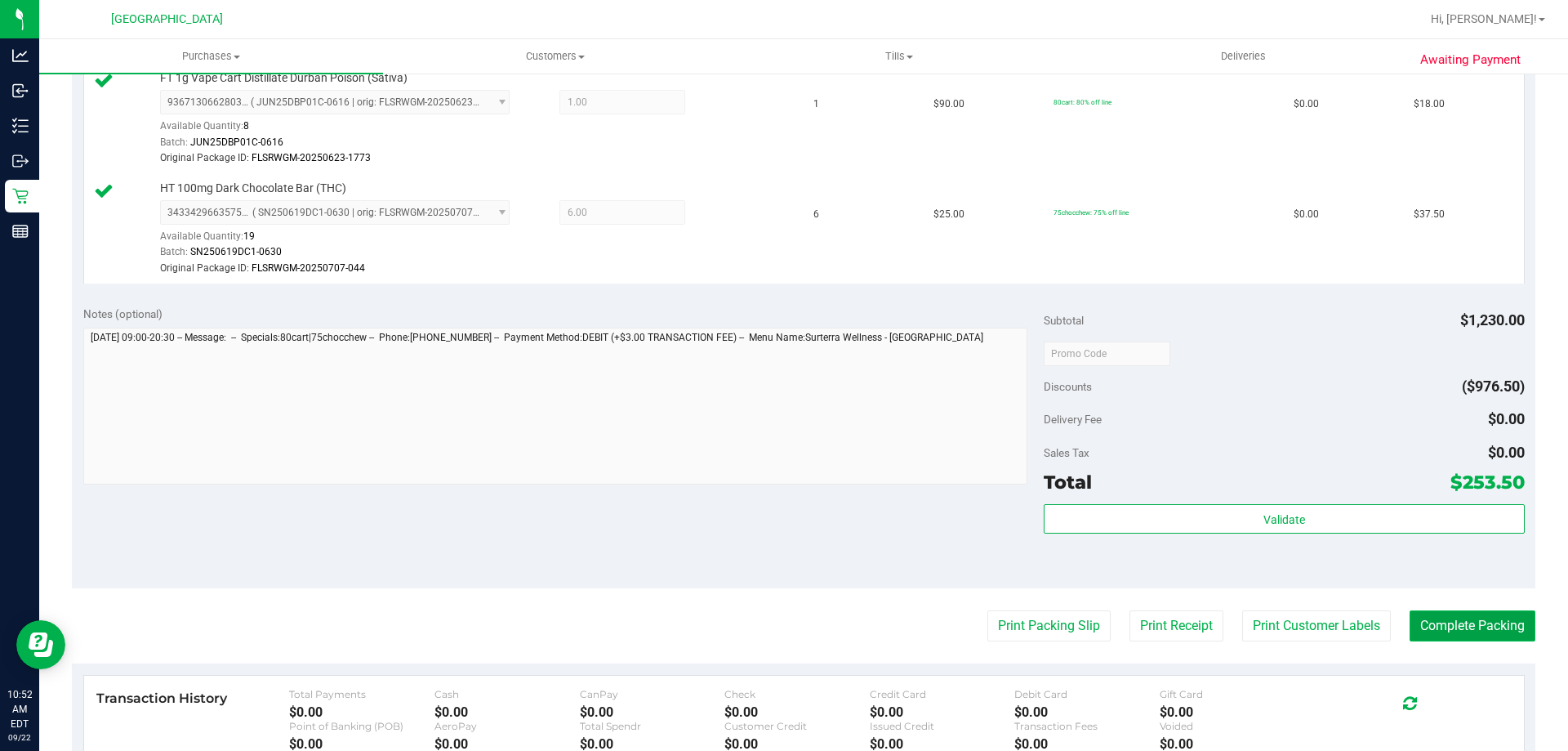
click at [1481, 629] on button "Complete Packing" at bounding box center [1473, 626] width 126 height 31
